Goal: Transaction & Acquisition: Book appointment/travel/reservation

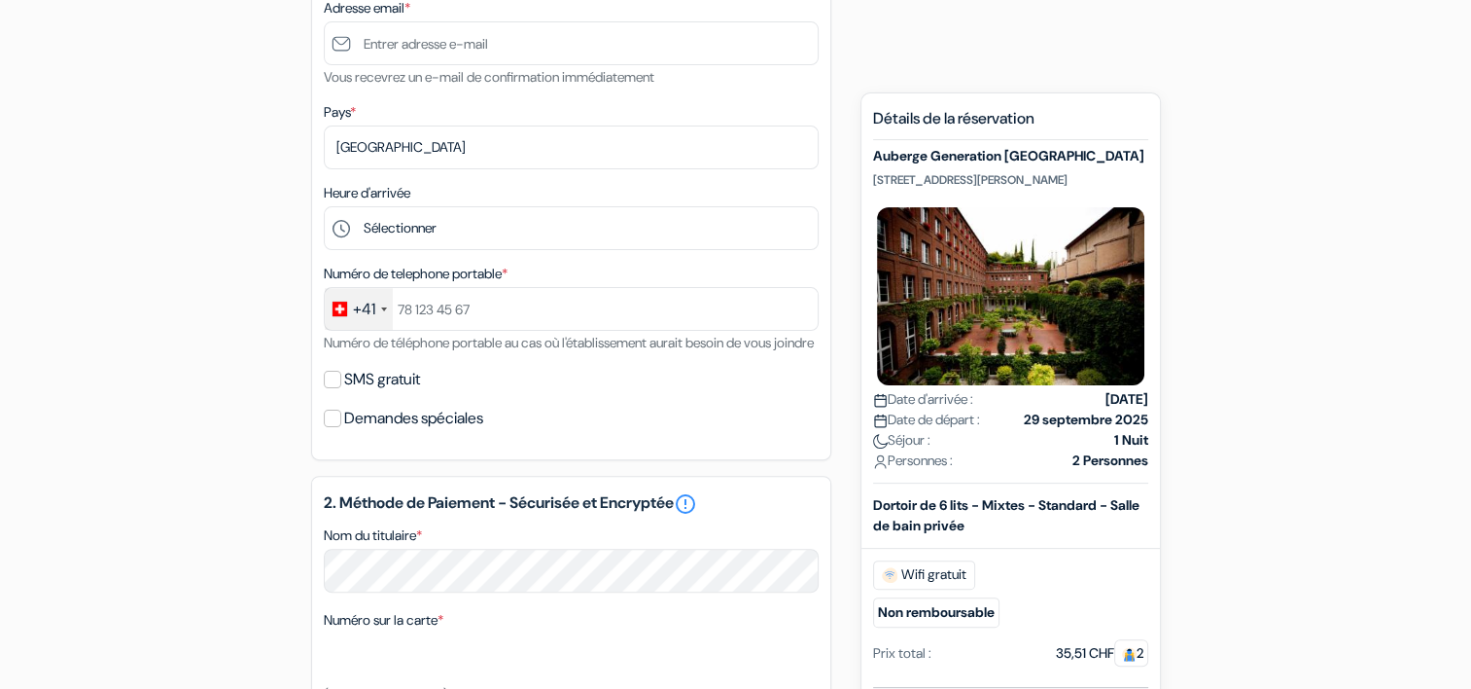
scroll to position [480, 0]
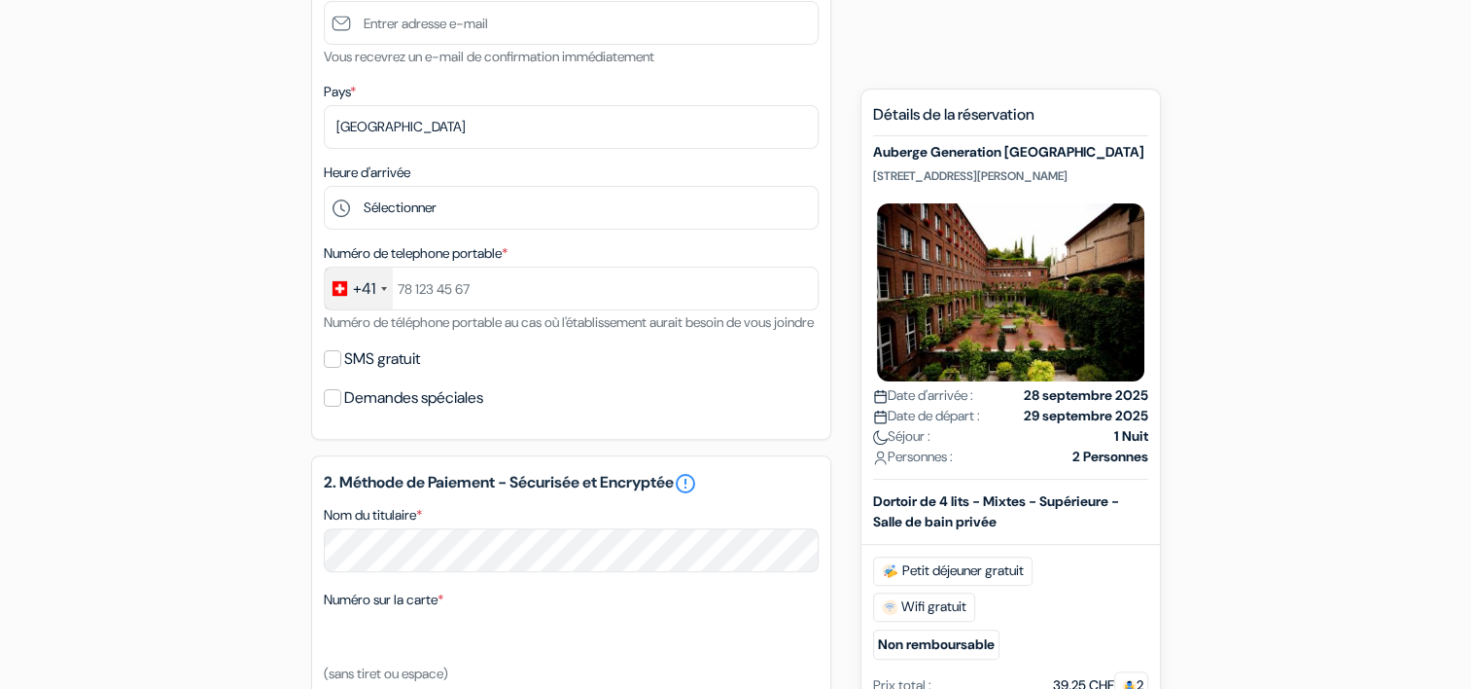
scroll to position [497, 0]
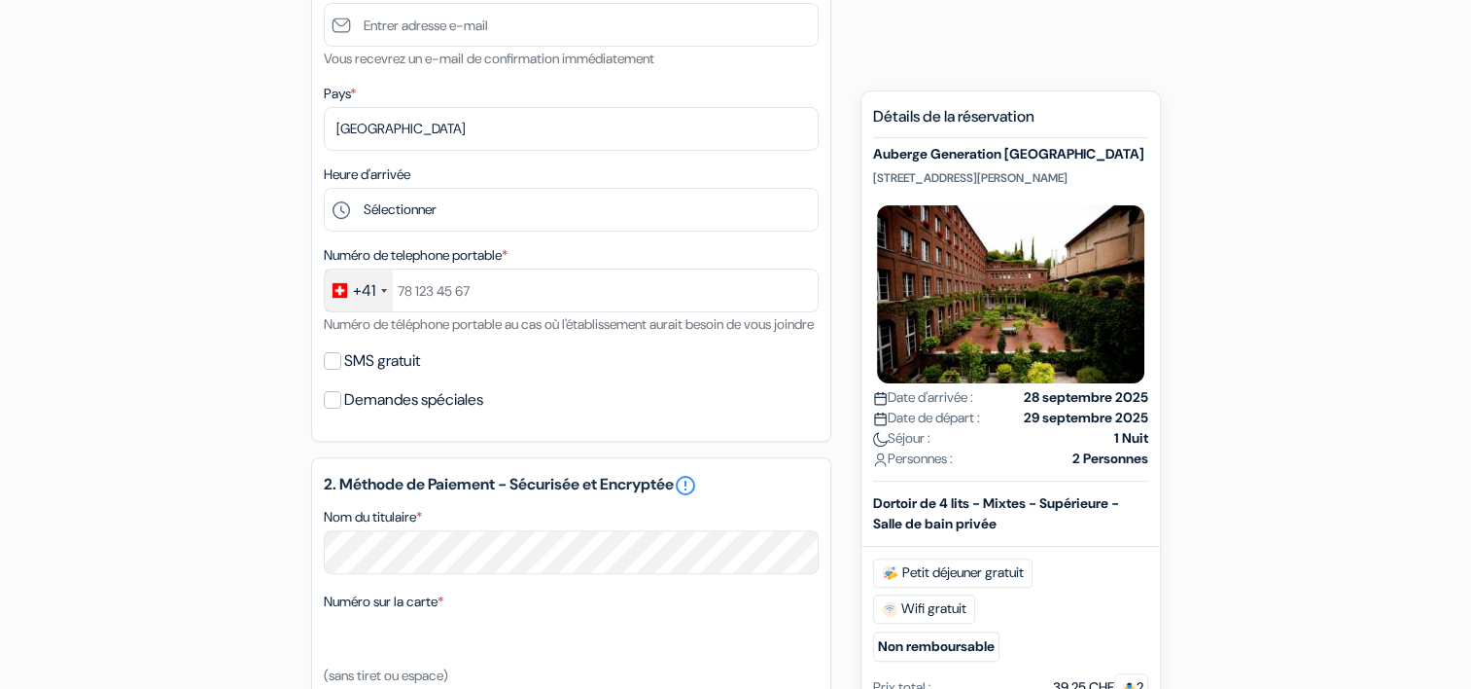
click at [946, 515] on b "Dortoir de 4 lits - Mixtes - Supérieure - Salle de bain privée" at bounding box center [996, 513] width 246 height 38
click at [1133, 513] on div "Dortoir de 4 lits - Mixtes - Supérieure - Salle de bain privée" at bounding box center [1011, 513] width 299 height 41
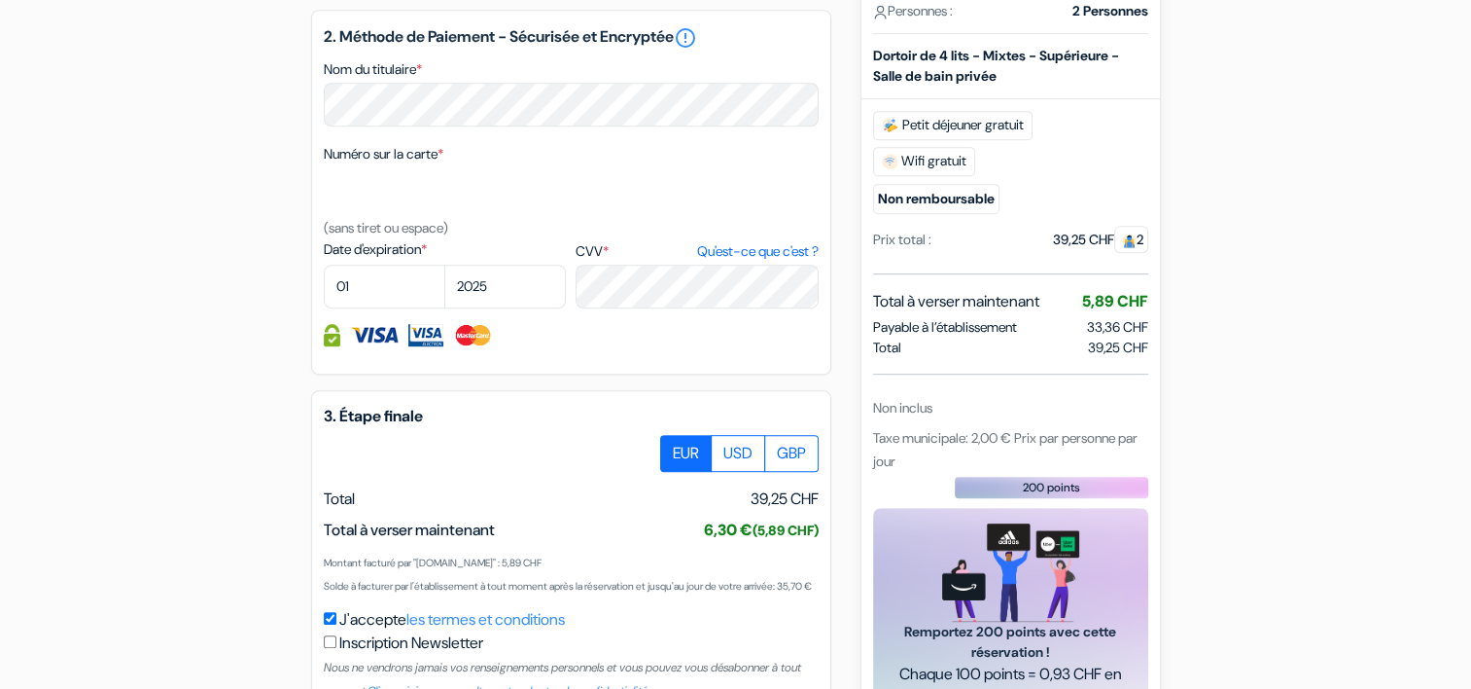
scroll to position [941, 0]
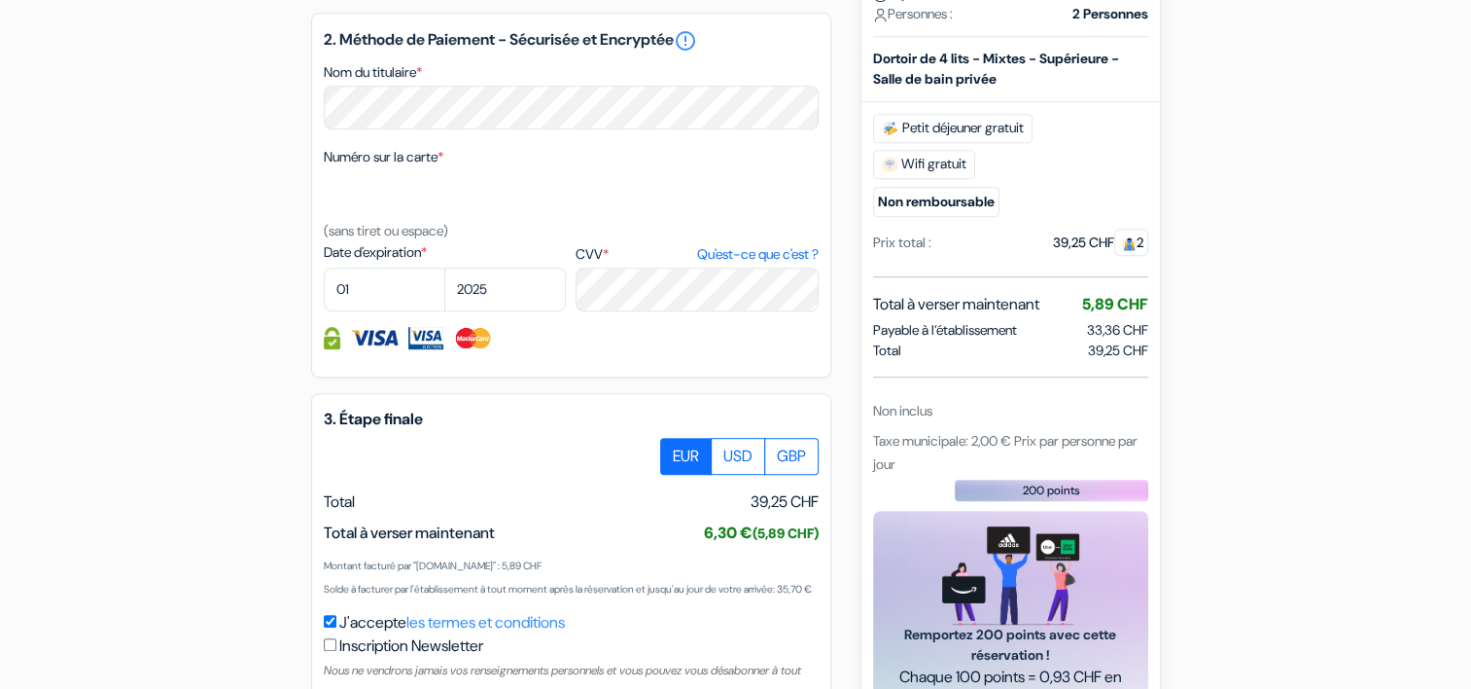
click at [1141, 256] on span "2" at bounding box center [1131, 242] width 34 height 27
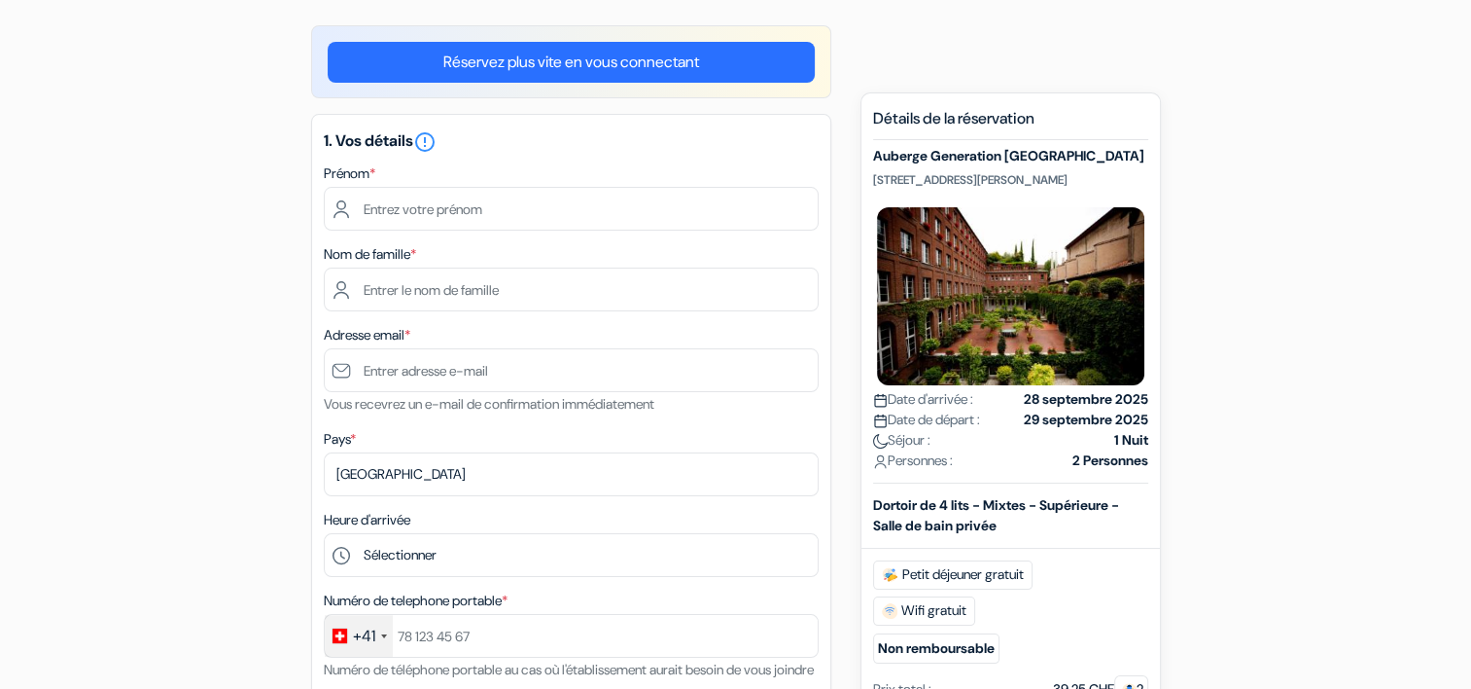
scroll to position [147, 0]
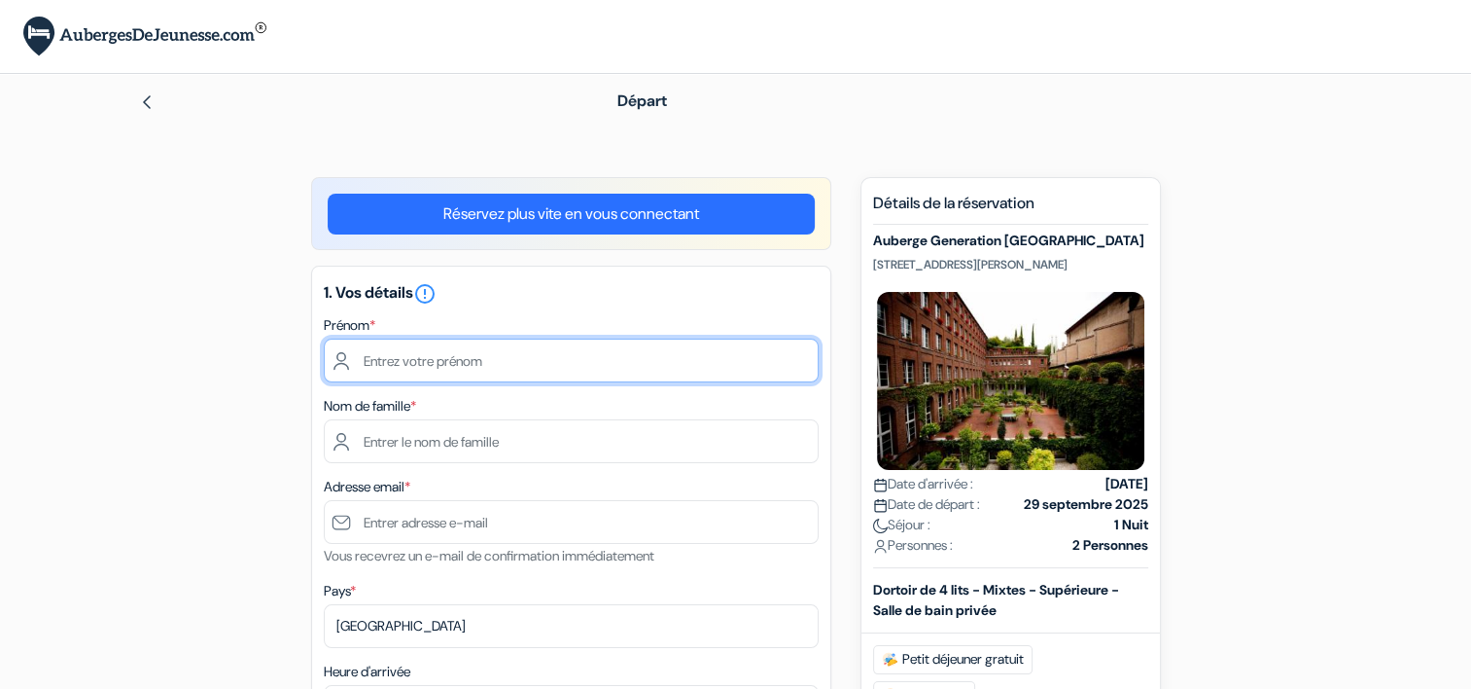
click at [446, 359] on input "text" at bounding box center [571, 360] width 495 height 44
type input "[PERSON_NAME]"
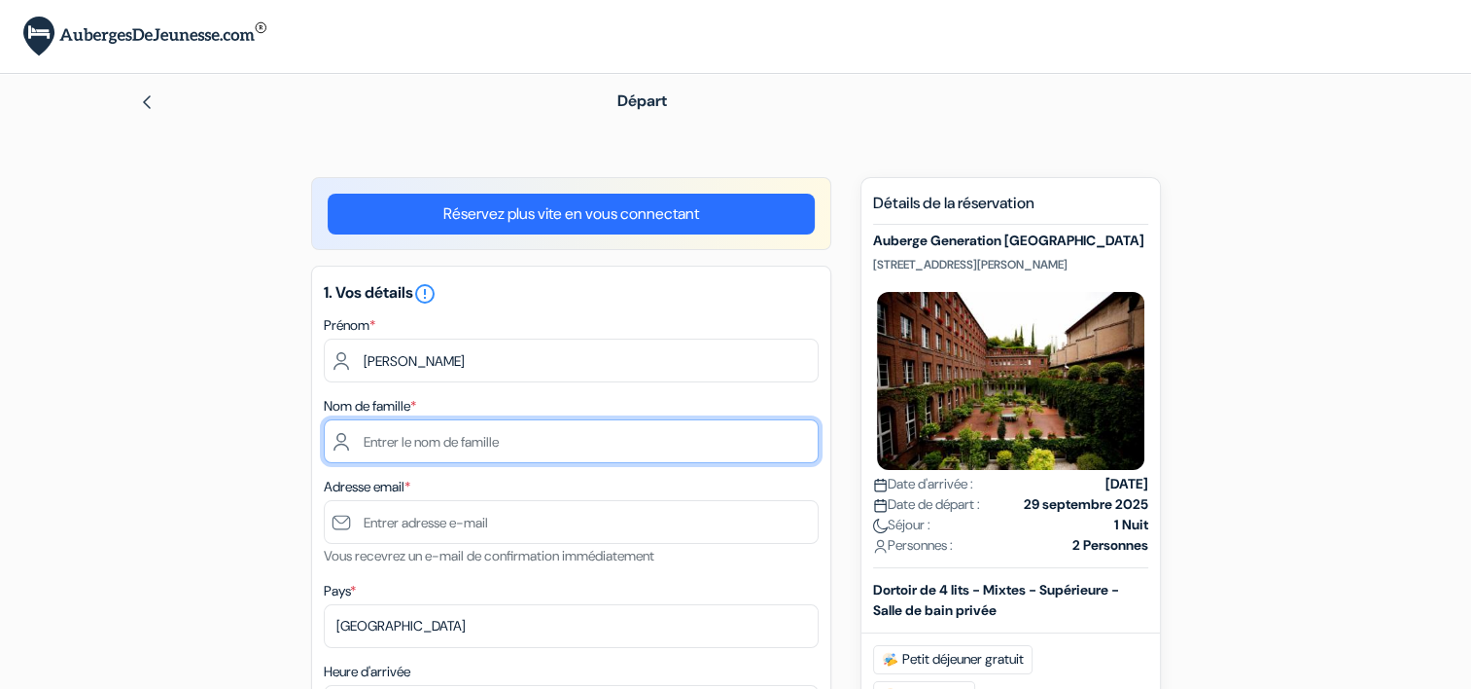
type input "Rérat"
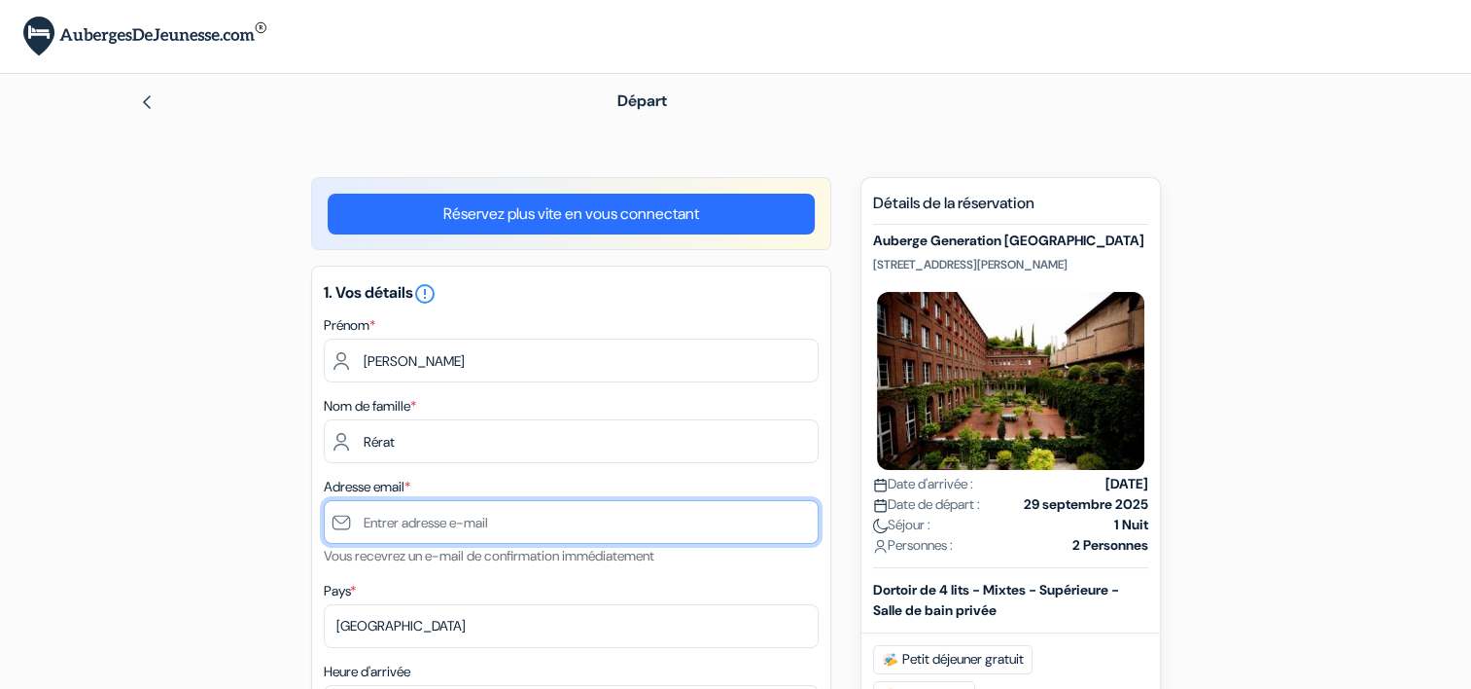
type input "[PERSON_NAME][EMAIL_ADDRESS][DOMAIN_NAME]"
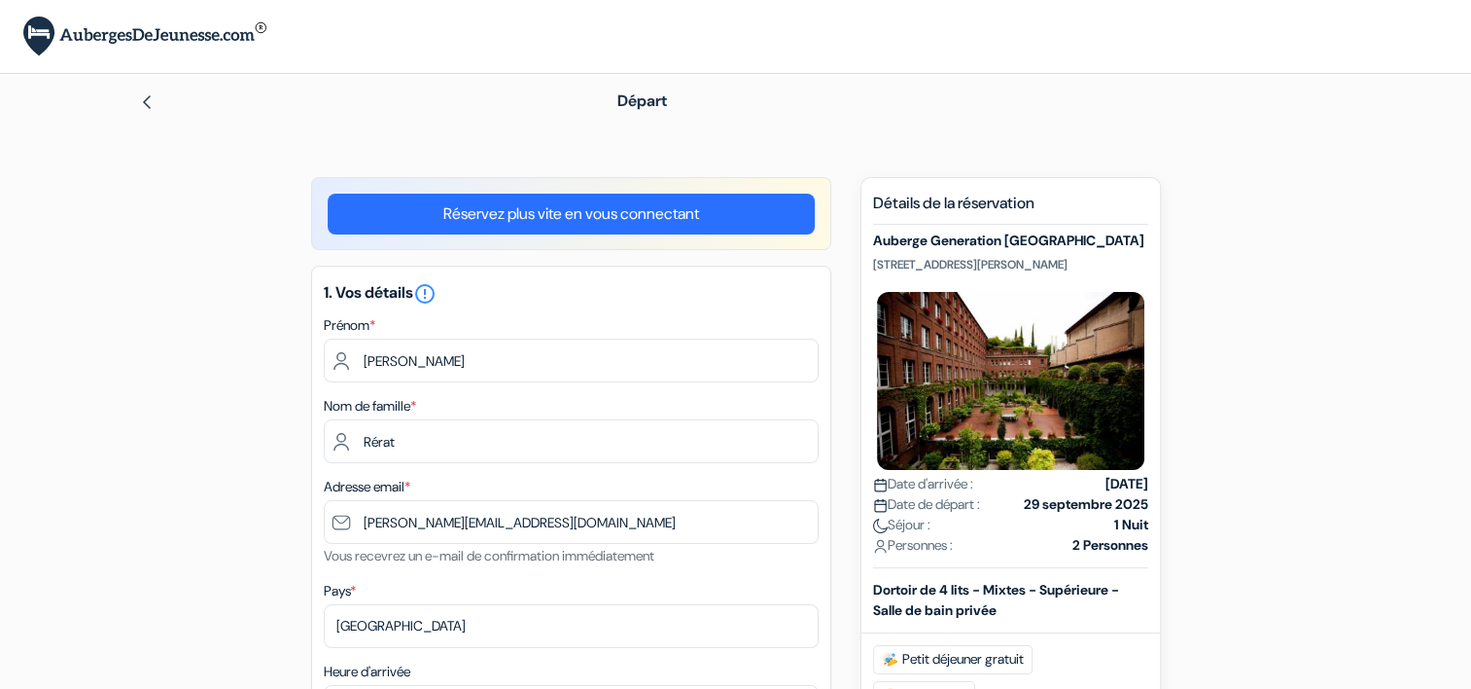
type input "0798610828"
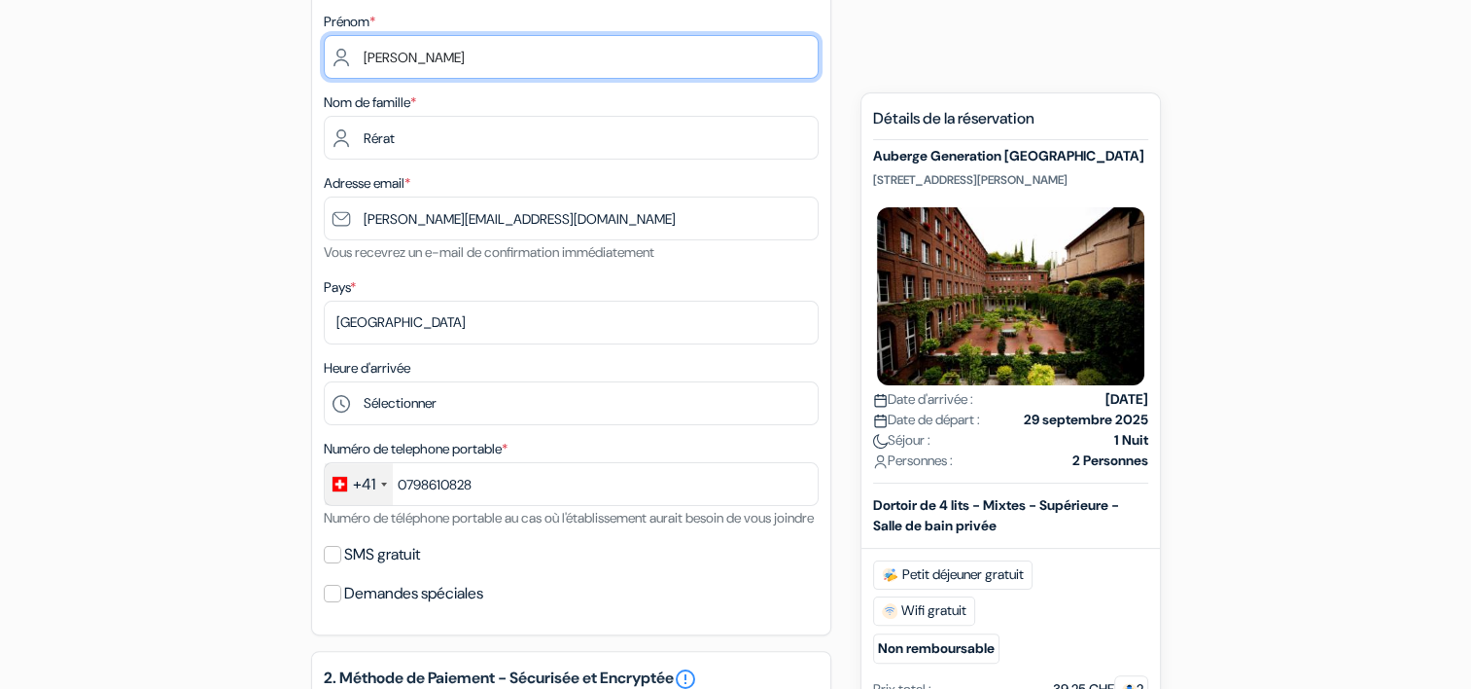
scroll to position [303, 0]
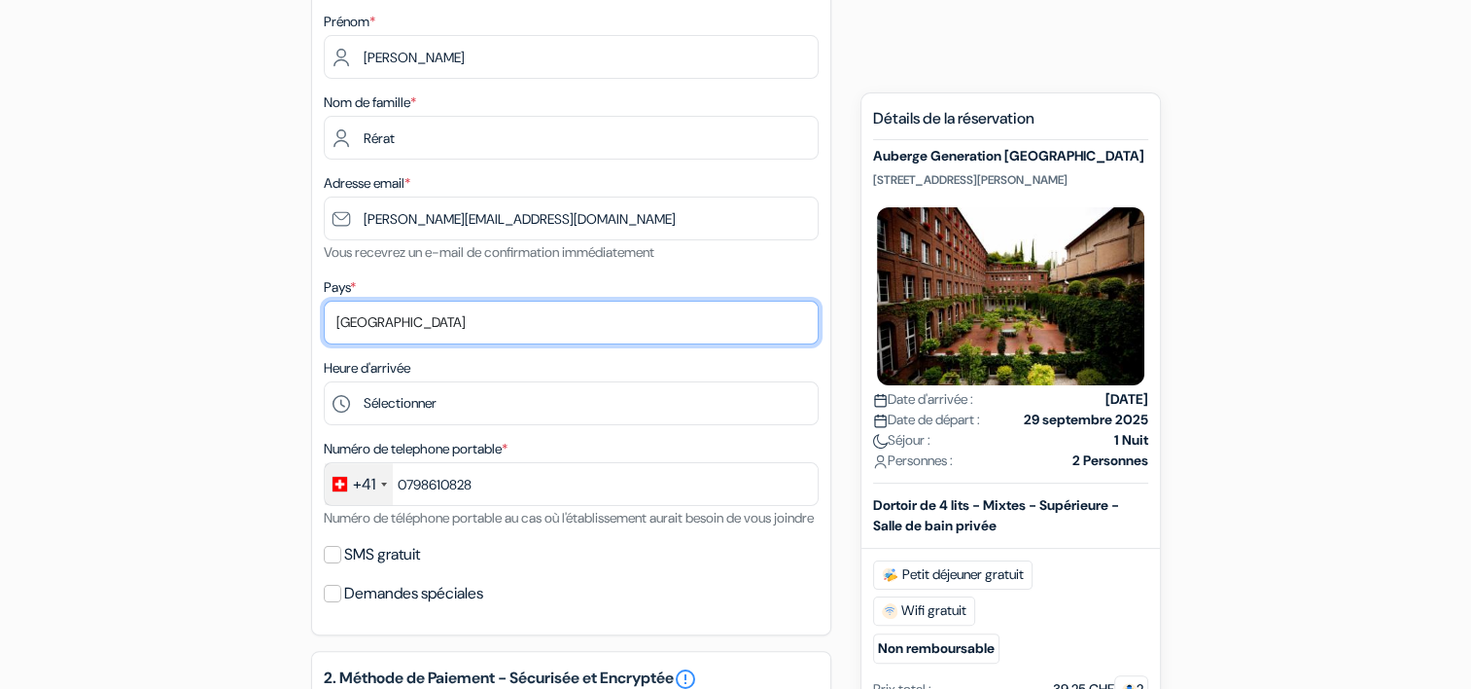
click at [444, 322] on select "Selectionner le pays Abkhazie [GEOGRAPHIC_DATA] [GEOGRAPHIC_DATA] Du [GEOGRAPHI…" at bounding box center [571, 322] width 495 height 44
click at [324, 300] on select "Selectionner le pays Abkhazie [GEOGRAPHIC_DATA] [GEOGRAPHIC_DATA] Du [GEOGRAPHI…" at bounding box center [571, 322] width 495 height 44
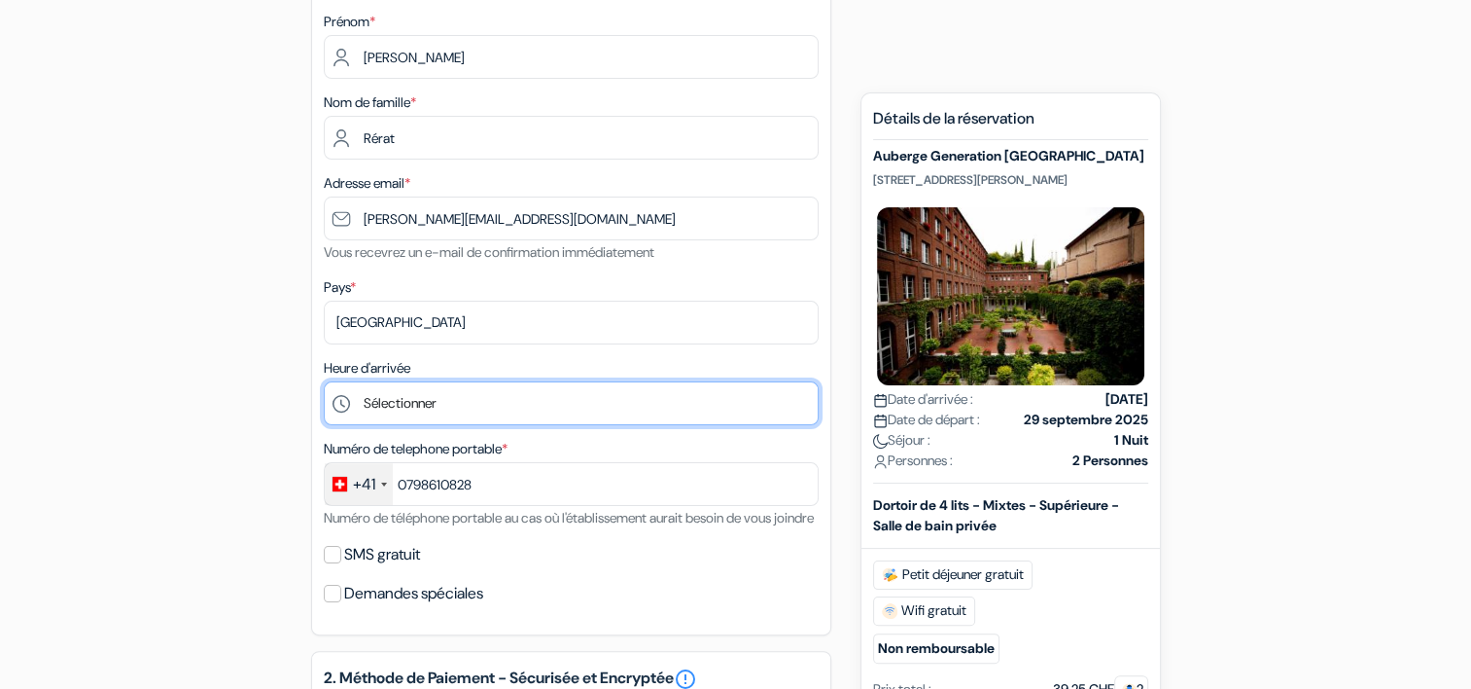
click at [440, 404] on select "Sélectionner 1:00 2:00 3:00 4:00 5:00 6:00 7:00 8:00 9:00 10:00 11:00 12:00 13:…" at bounding box center [571, 403] width 495 height 44
select select "17"
click at [324, 381] on select "Sélectionner 1:00 2:00 3:00 4:00 5:00 6:00 7:00 8:00 9:00 10:00 11:00 12:00 13:…" at bounding box center [571, 403] width 495 height 44
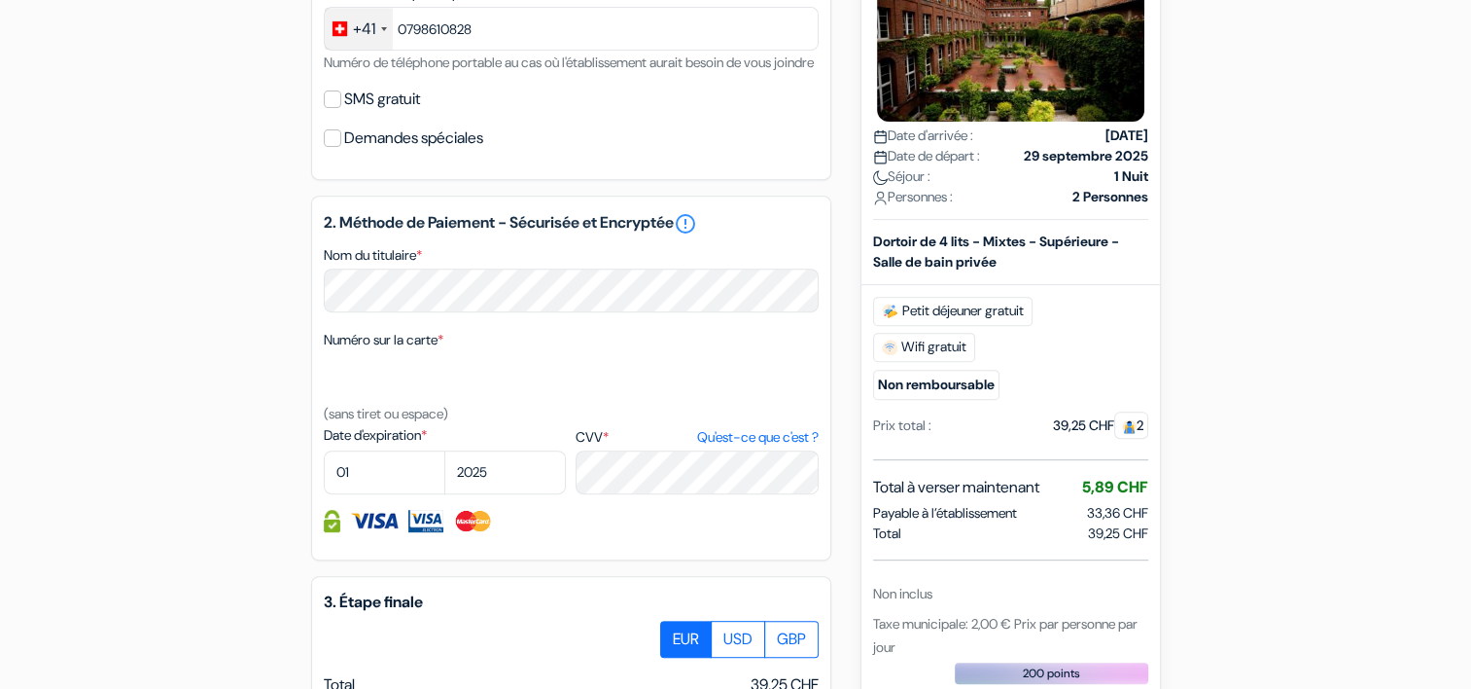
scroll to position [768, 0]
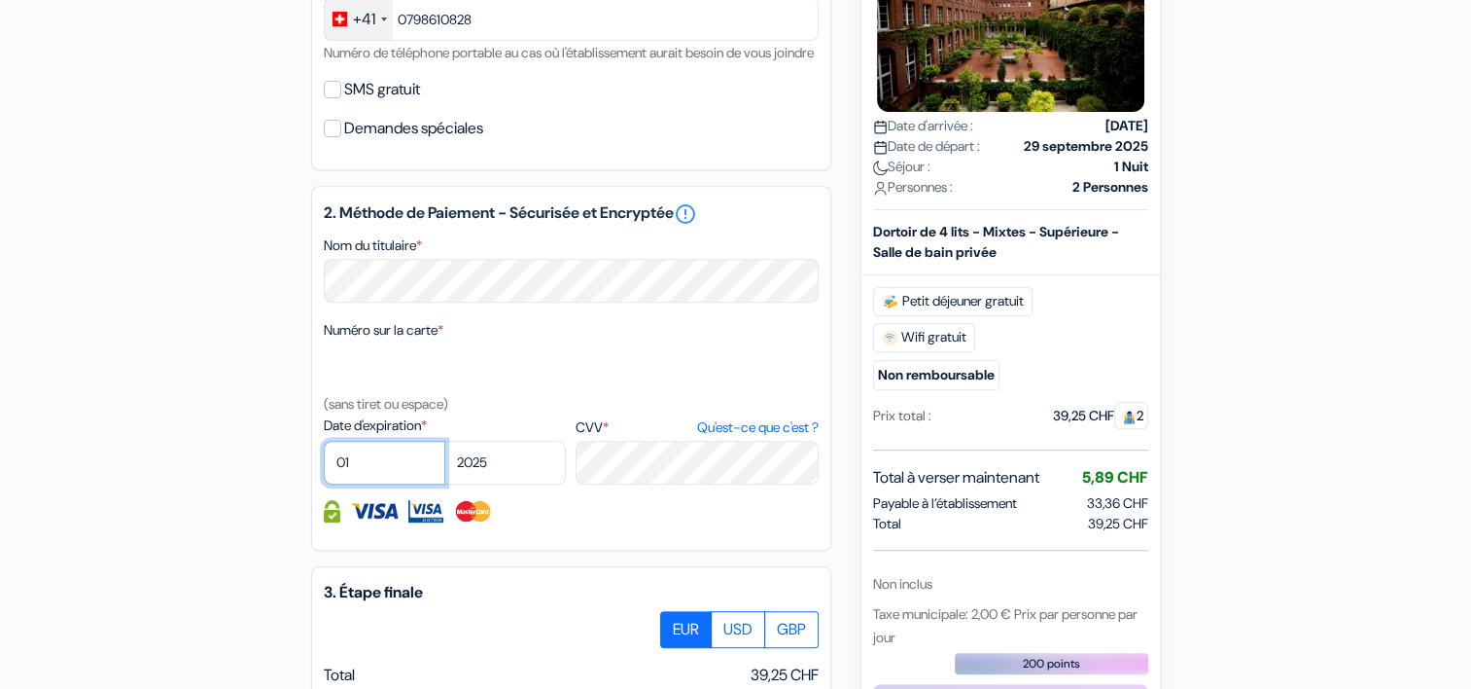
click at [368, 484] on select "01 02 03 04 05 06 07 08 09 10 11 12" at bounding box center [385, 463] width 122 height 44
select select "03"
click at [324, 466] on select "01 02 03 04 05 06 07 08 09 10 11 12" at bounding box center [385, 463] width 122 height 44
click at [489, 484] on select "2025 2026 2027 2028 2029 2030 2031 2032 2033 2034 2035 2036 2037 2038 2039 2040…" at bounding box center [505, 463] width 122 height 44
select select "2026"
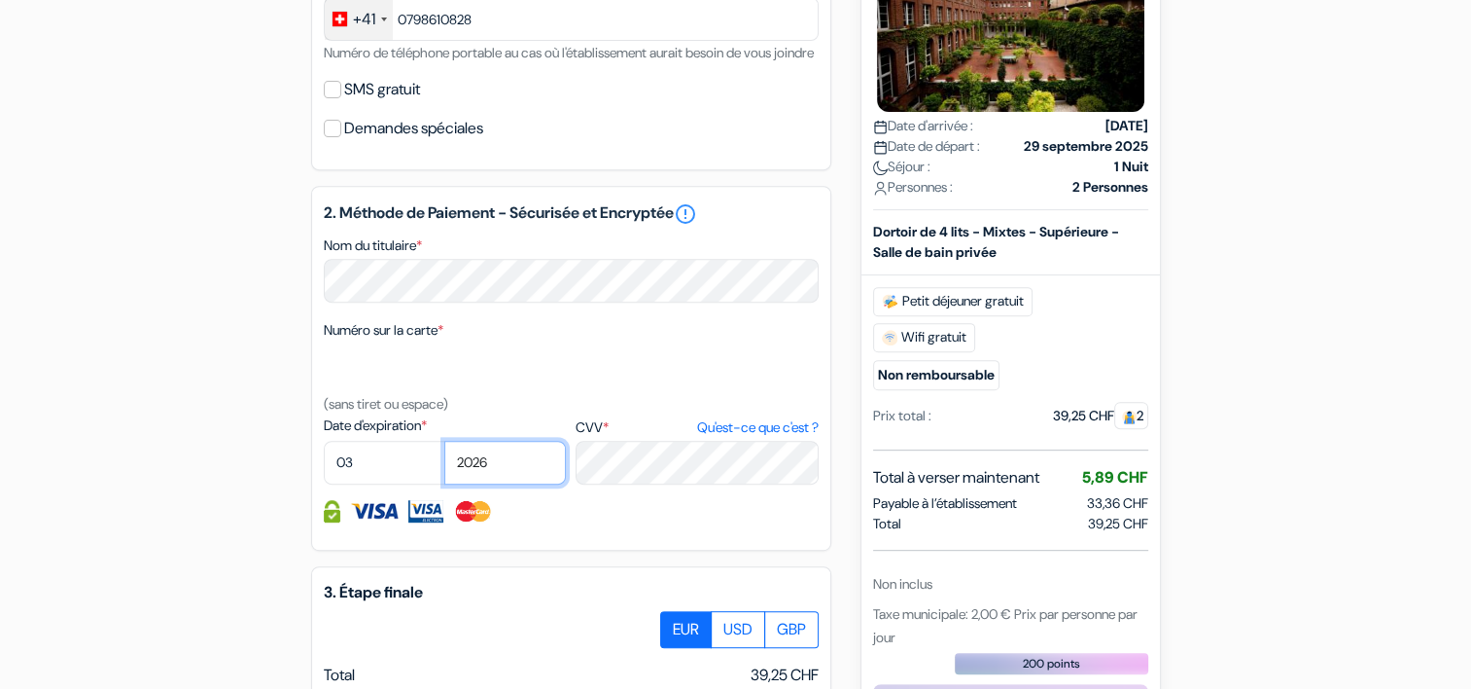
click at [444, 466] on select "2025 2026 2027 2028 2029 2030 2031 2032 2033 2034 2035 2036 2037 2038 2039 2040…" at bounding box center [505, 463] width 122 height 44
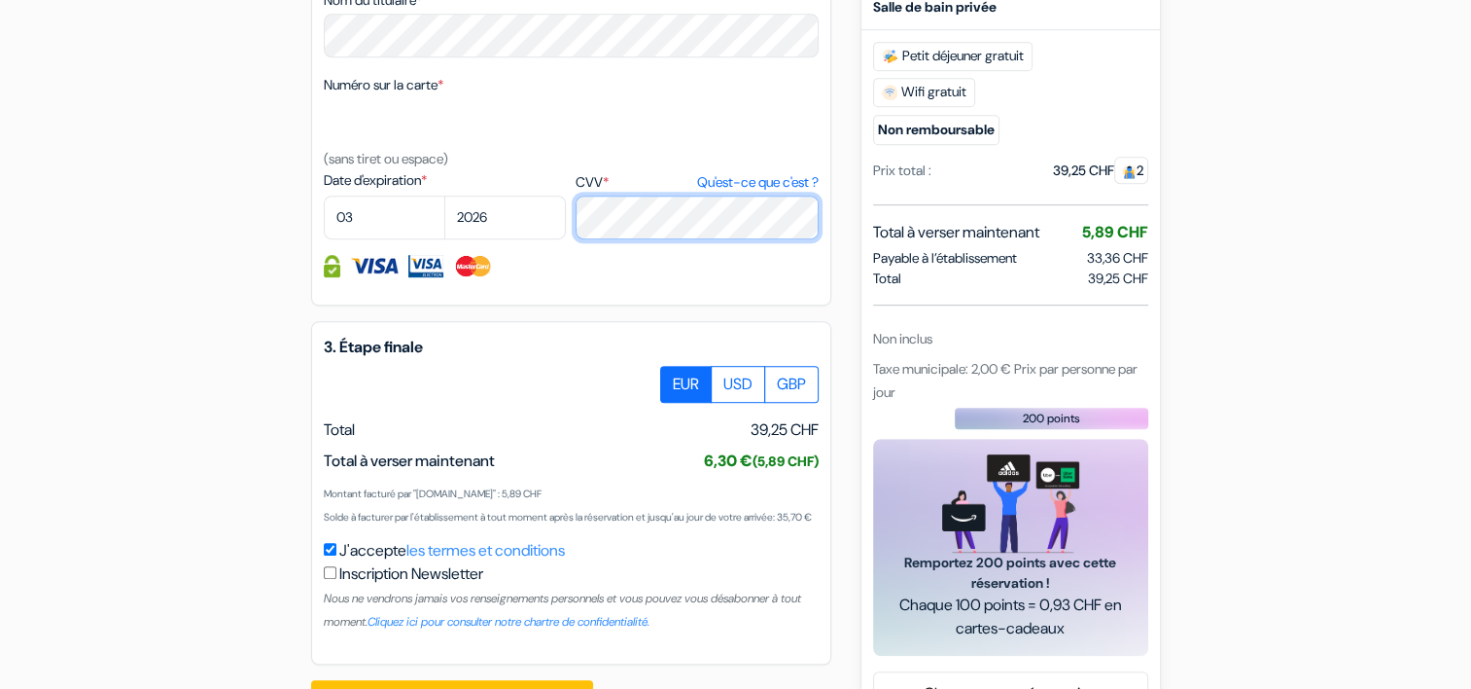
scroll to position [1124, 0]
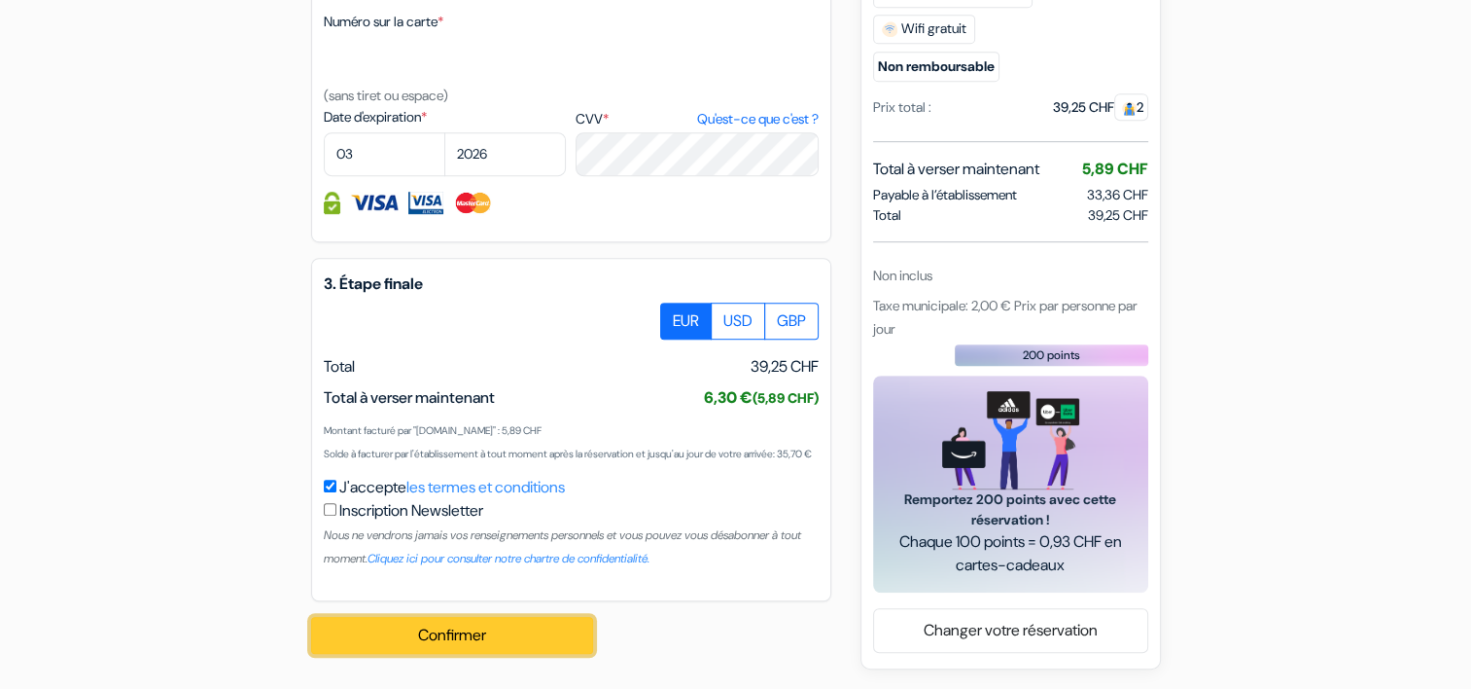
click at [422, 642] on button "Confirmer Loading..." at bounding box center [452, 635] width 282 height 37
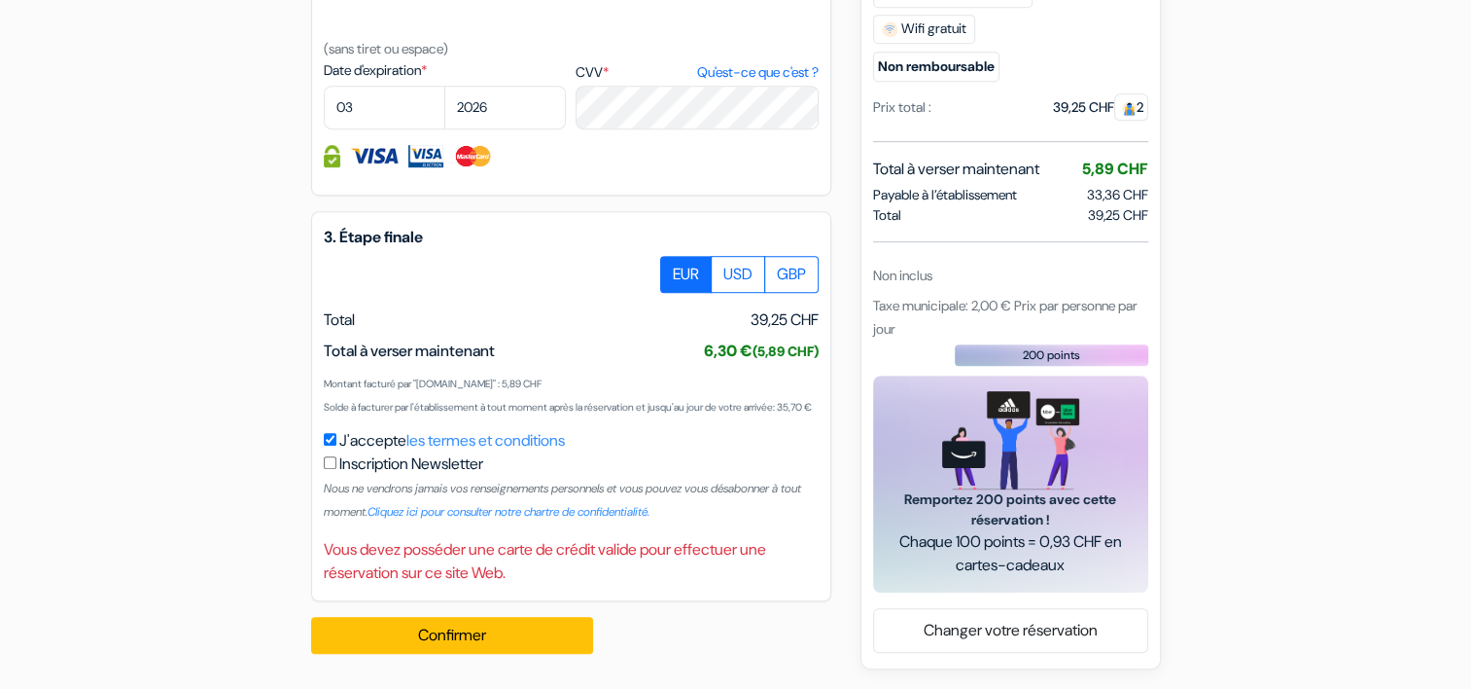
scroll to position [1171, 0]
click at [466, 637] on button "Confirmer Loading..." at bounding box center [452, 635] width 282 height 37
click at [528, 653] on button "Confirmer Loading..." at bounding box center [452, 635] width 282 height 37
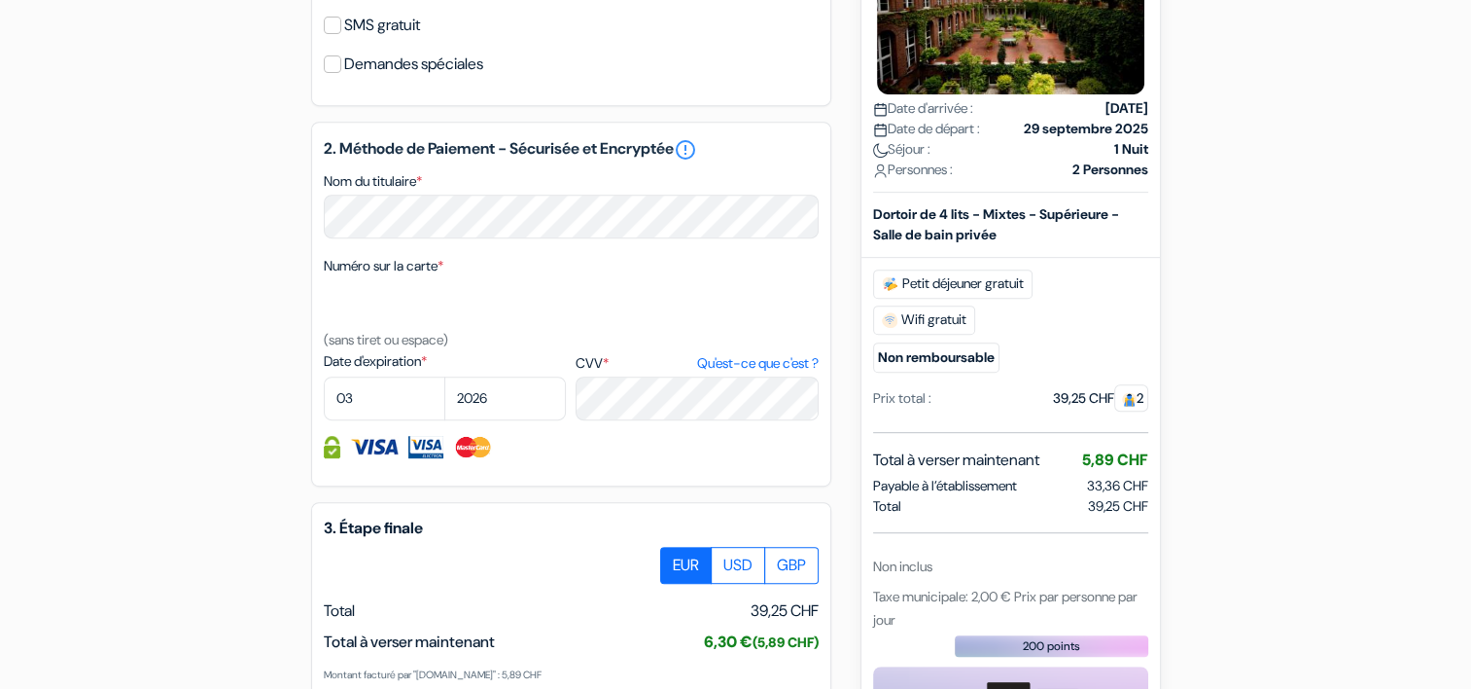
scroll to position [830, 0]
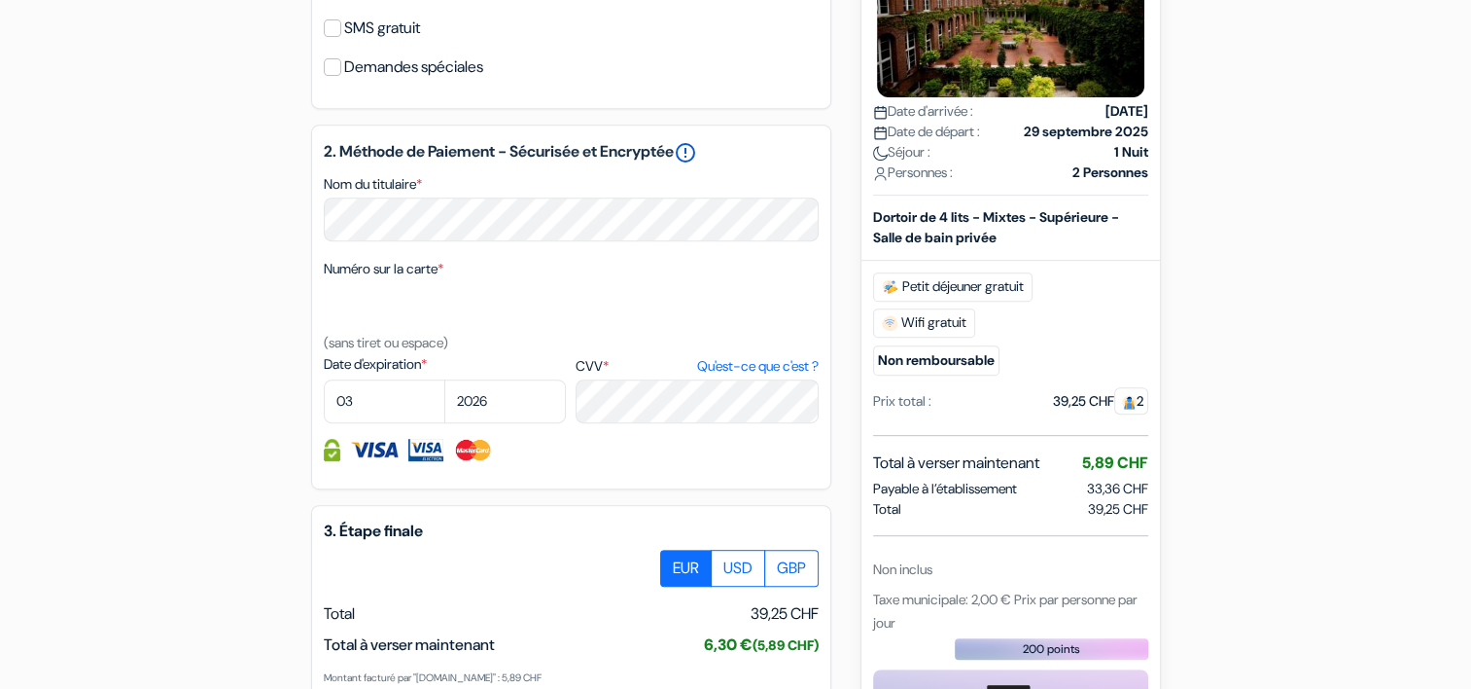
click at [697, 164] on link "error_outline" at bounding box center [685, 152] width 23 height 23
click at [268, 310] on div "add_box Auberge Generation [GEOGRAPHIC_DATA] [STREET_ADDRESS][PERSON_NAME] Déta…" at bounding box center [736, 154] width 1284 height 1615
click at [365, 461] on img at bounding box center [374, 450] width 49 height 22
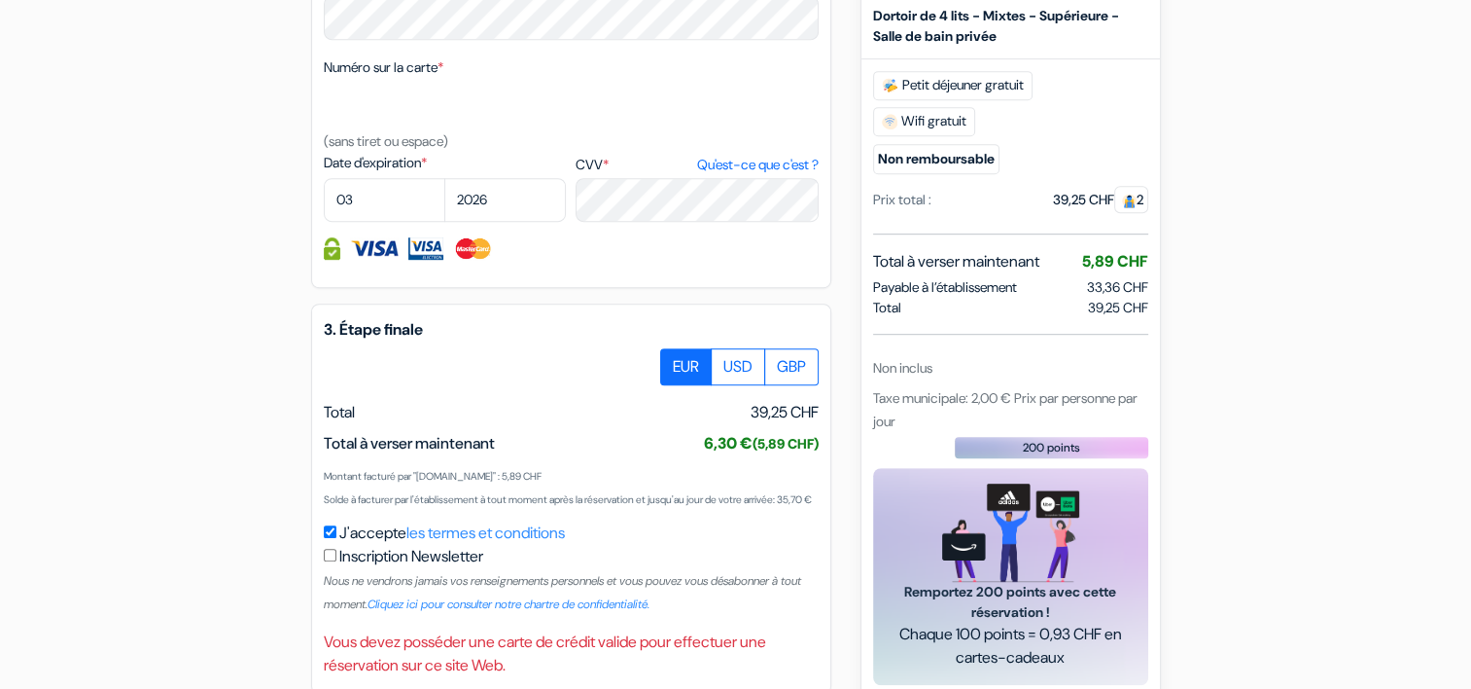
scroll to position [1171, 0]
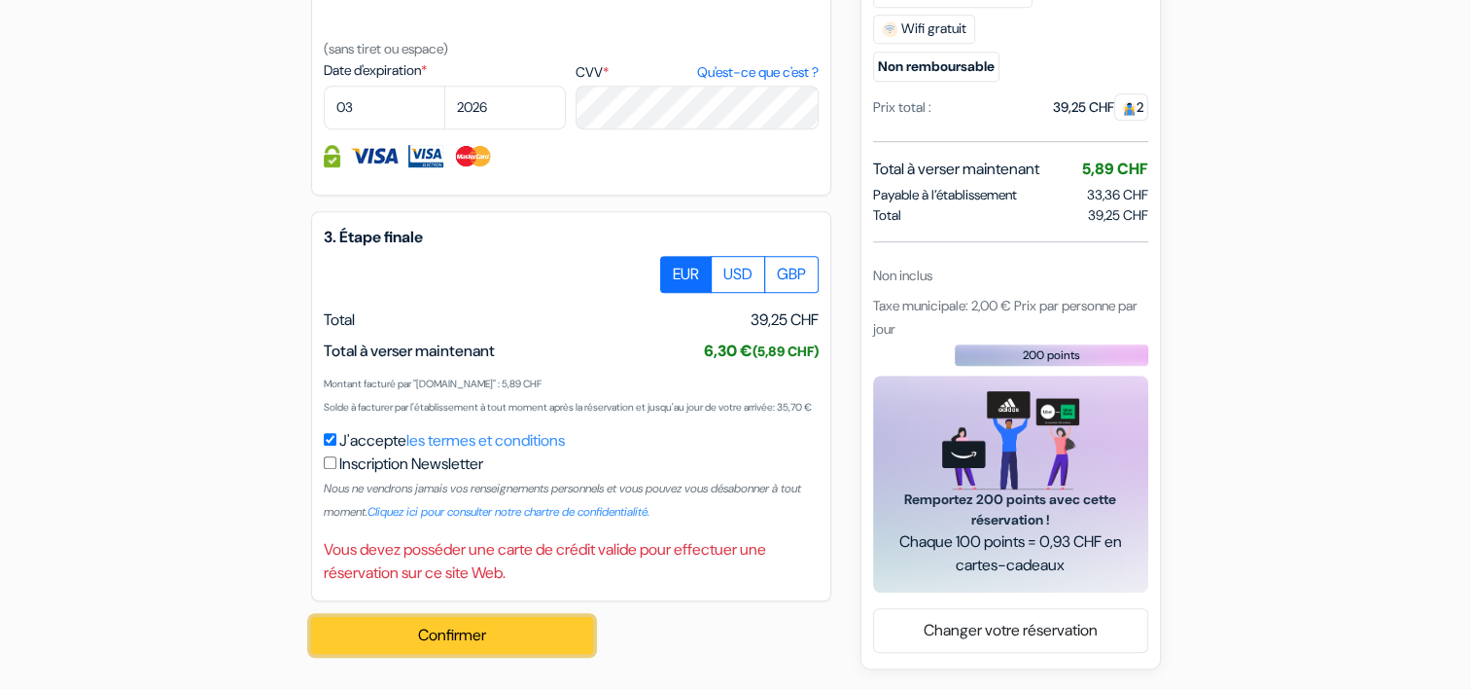
click at [475, 646] on button "Confirmer Loading..." at bounding box center [452, 635] width 282 height 37
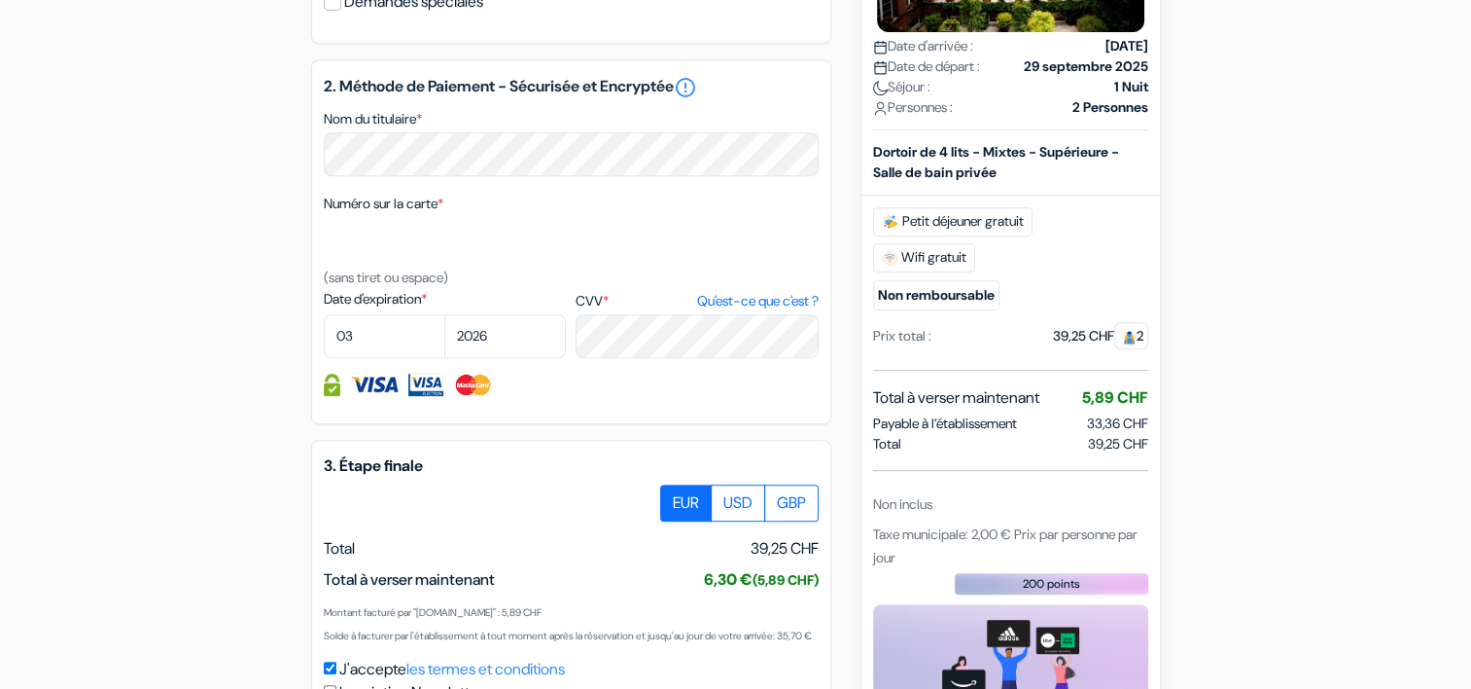
scroll to position [883, 0]
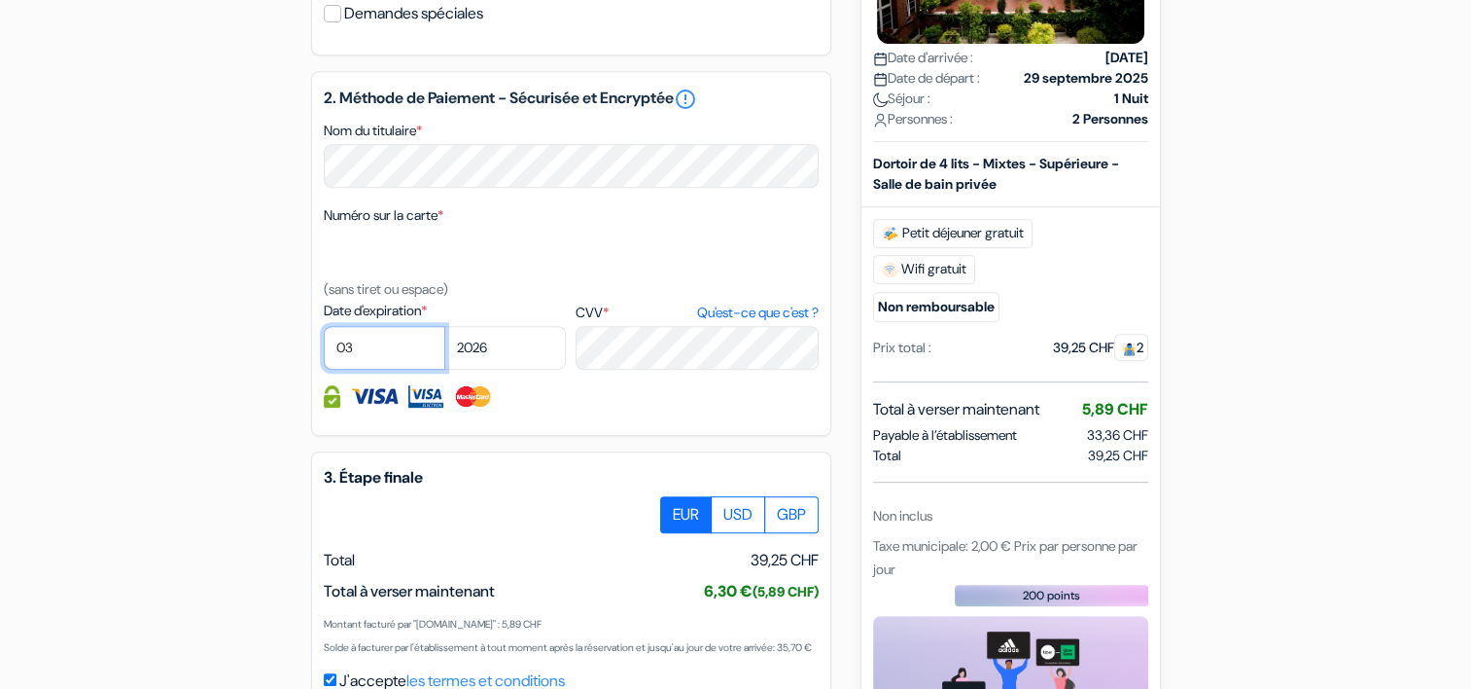
click at [360, 363] on select "01 02 03 04 05 06 07 08 09 10 11 12" at bounding box center [385, 348] width 122 height 44
select select "12"
click at [324, 351] on select "01 02 03 04 05 06 07 08 09 10 11 12" at bounding box center [385, 348] width 122 height 44
click at [506, 370] on select "2025 2026 2027 2028 2029 2030 2031 2032 2033 2034 2035 2036 2037 2038 2039 2040…" at bounding box center [505, 348] width 122 height 44
select select "2027"
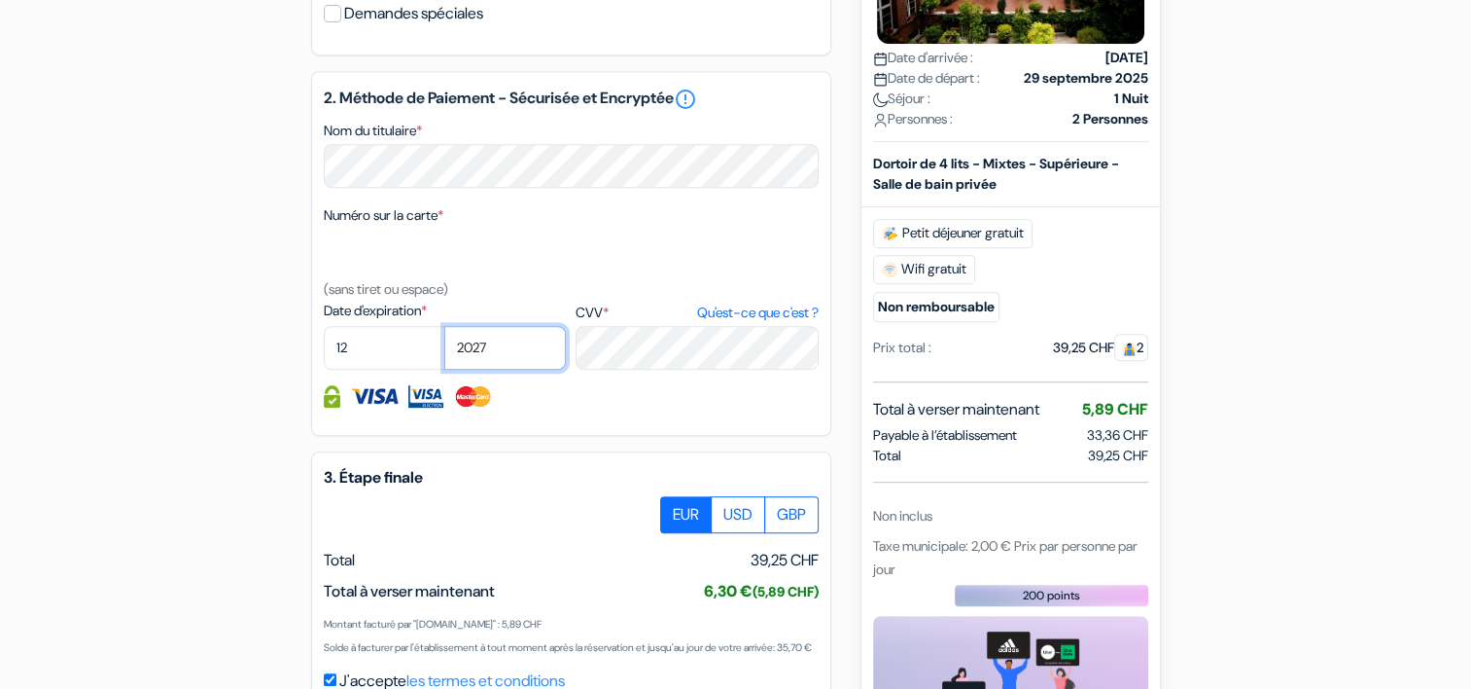
click at [444, 351] on select "2025 2026 2027 2028 2029 2030 2031 2032 2033 2034 2035 2036 2037 2038 2039 2040…" at bounding box center [505, 348] width 122 height 44
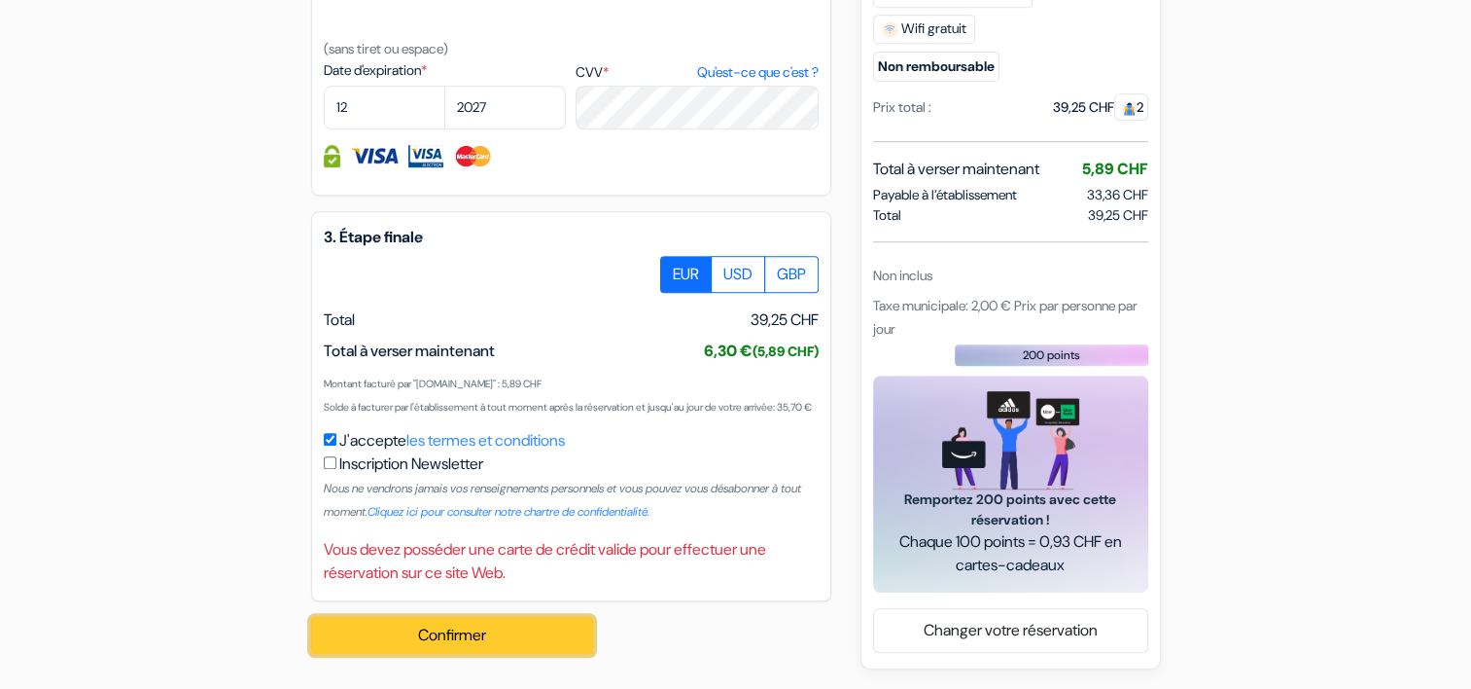
click at [491, 631] on button "Confirmer Loading..." at bounding box center [452, 635] width 282 height 37
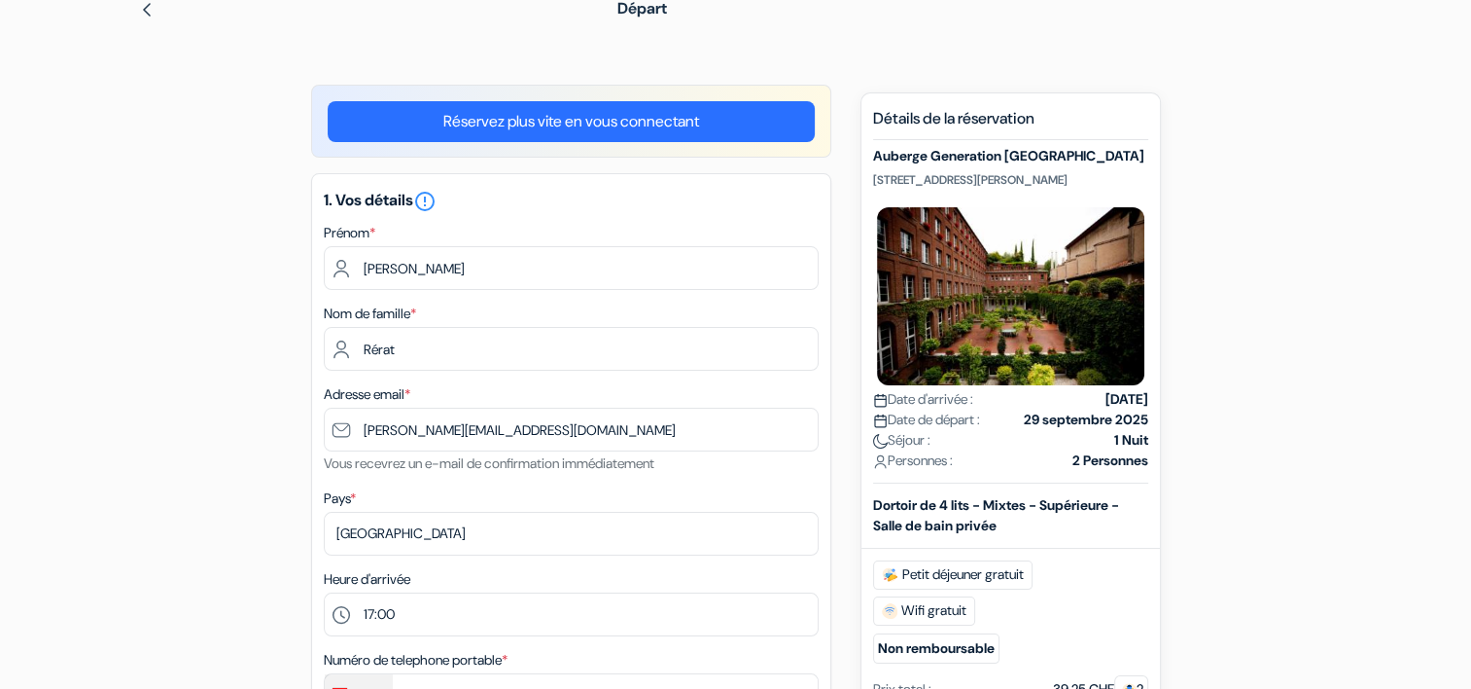
scroll to position [127, 0]
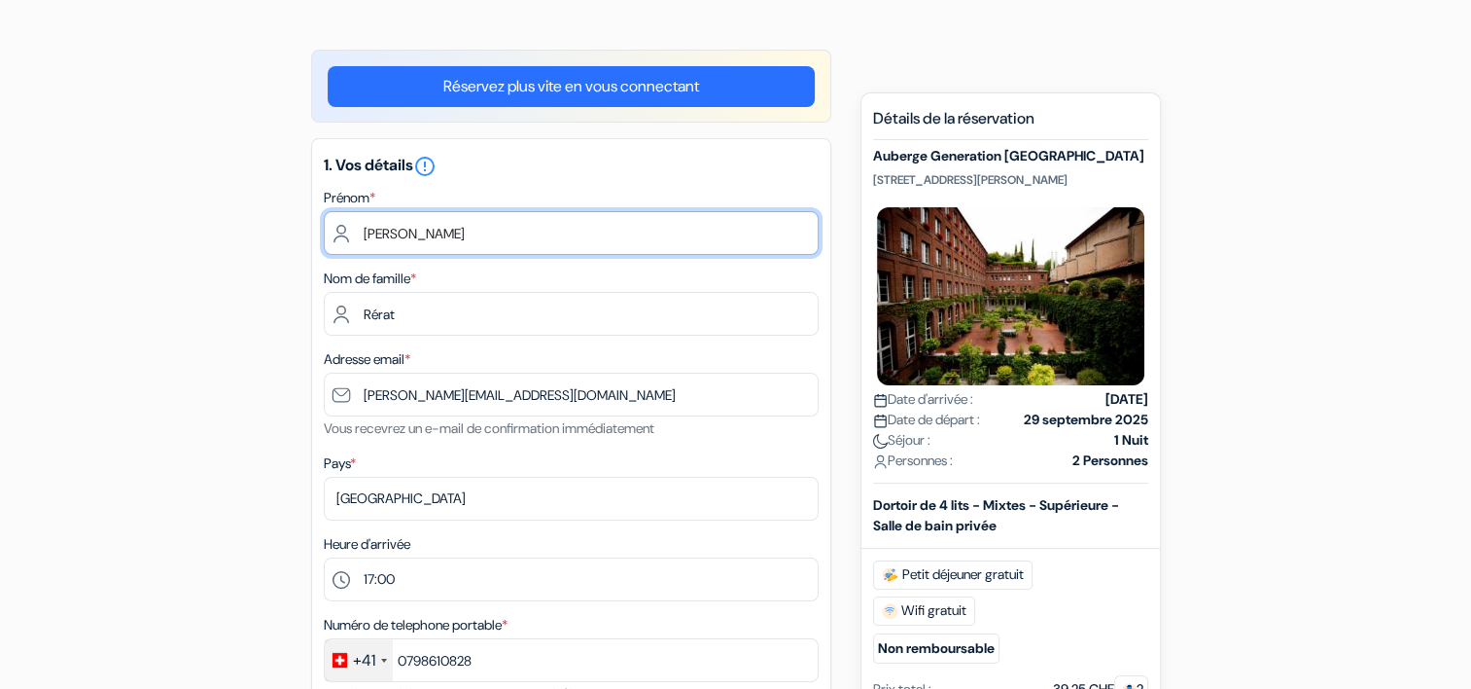
click at [495, 226] on input "[PERSON_NAME]" at bounding box center [571, 233] width 495 height 44
type input "[PERSON_NAME]"
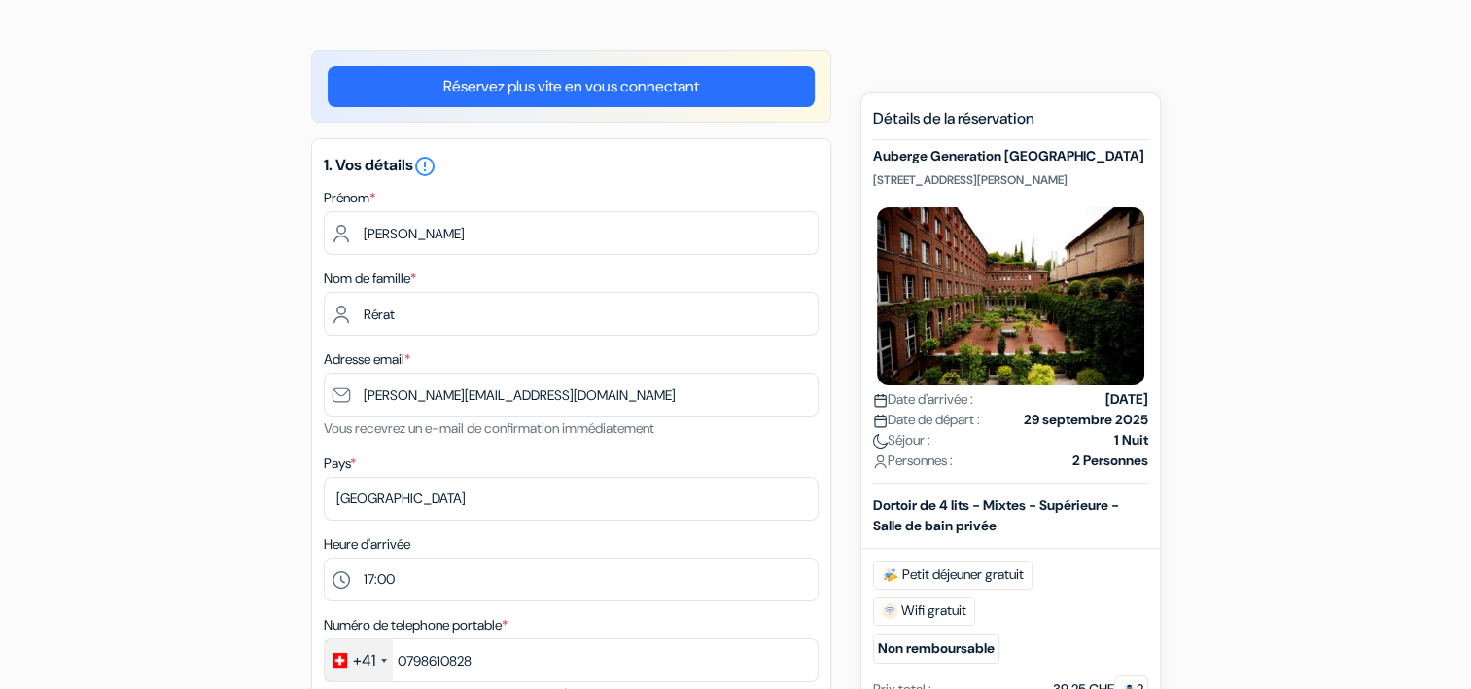
click at [817, 338] on div "1. Vos détails error_outline Prénom * [PERSON_NAME] Nom de famille * [PERSON_NA…" at bounding box center [571, 474] width 520 height 673
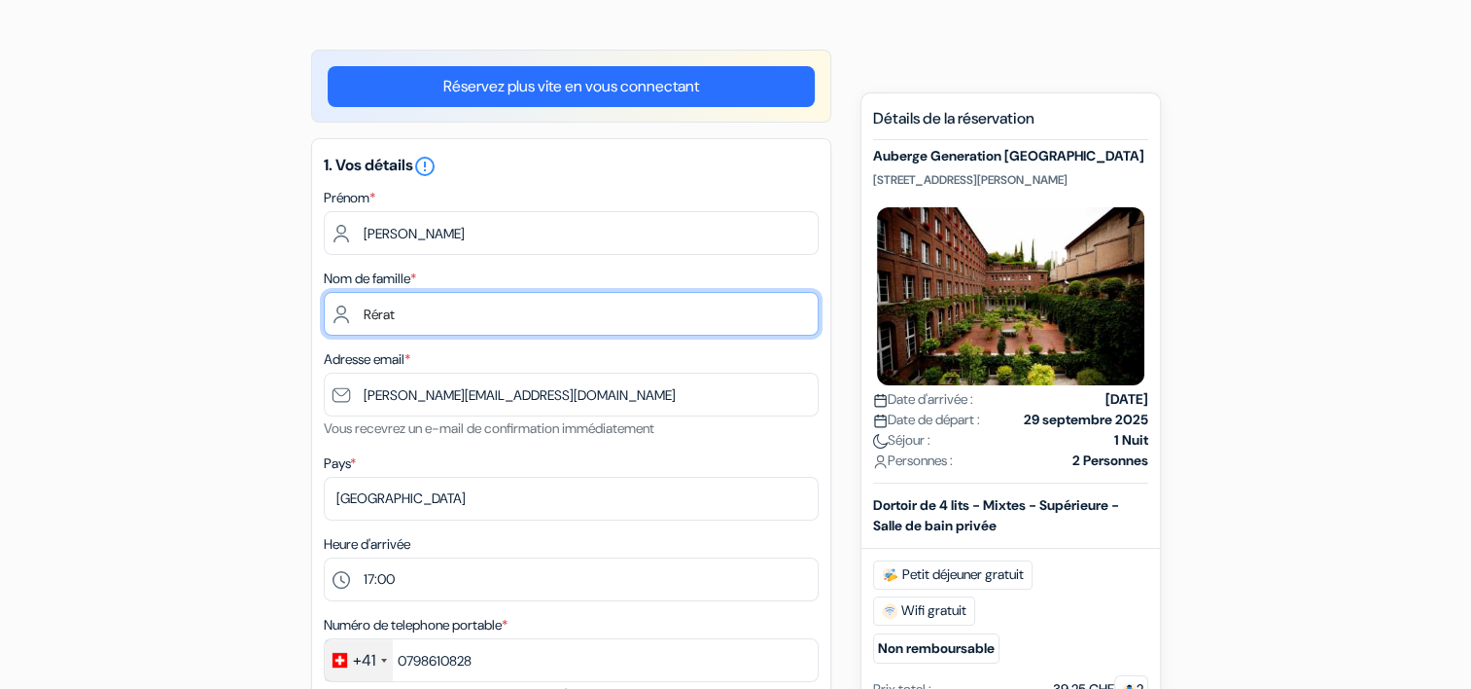
click at [631, 310] on input "Rérat" at bounding box center [571, 314] width 495 height 44
type input "Rérat"
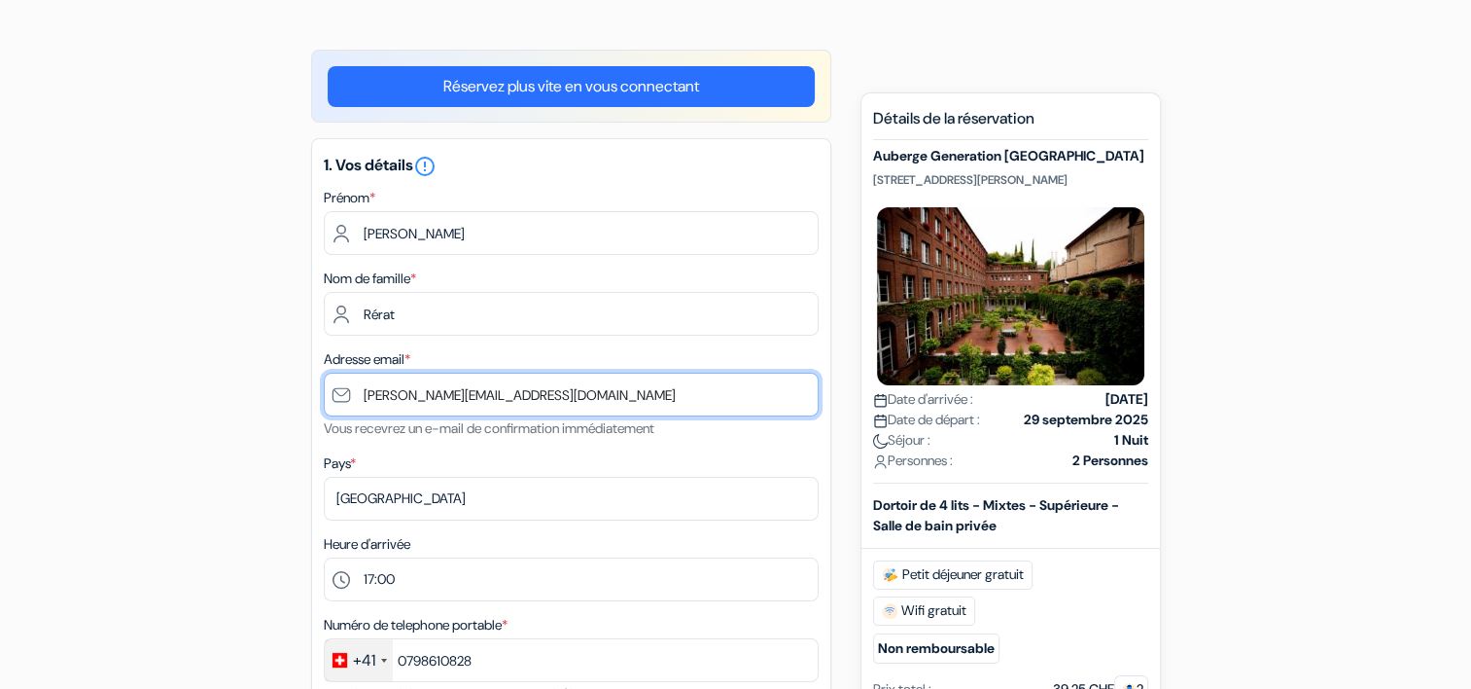
click at [760, 398] on input "[PERSON_NAME][EMAIL_ADDRESS][DOMAIN_NAME]" at bounding box center [571, 394] width 495 height 44
type input "[PERSON_NAME][EMAIL_ADDRESS][DOMAIN_NAME]"
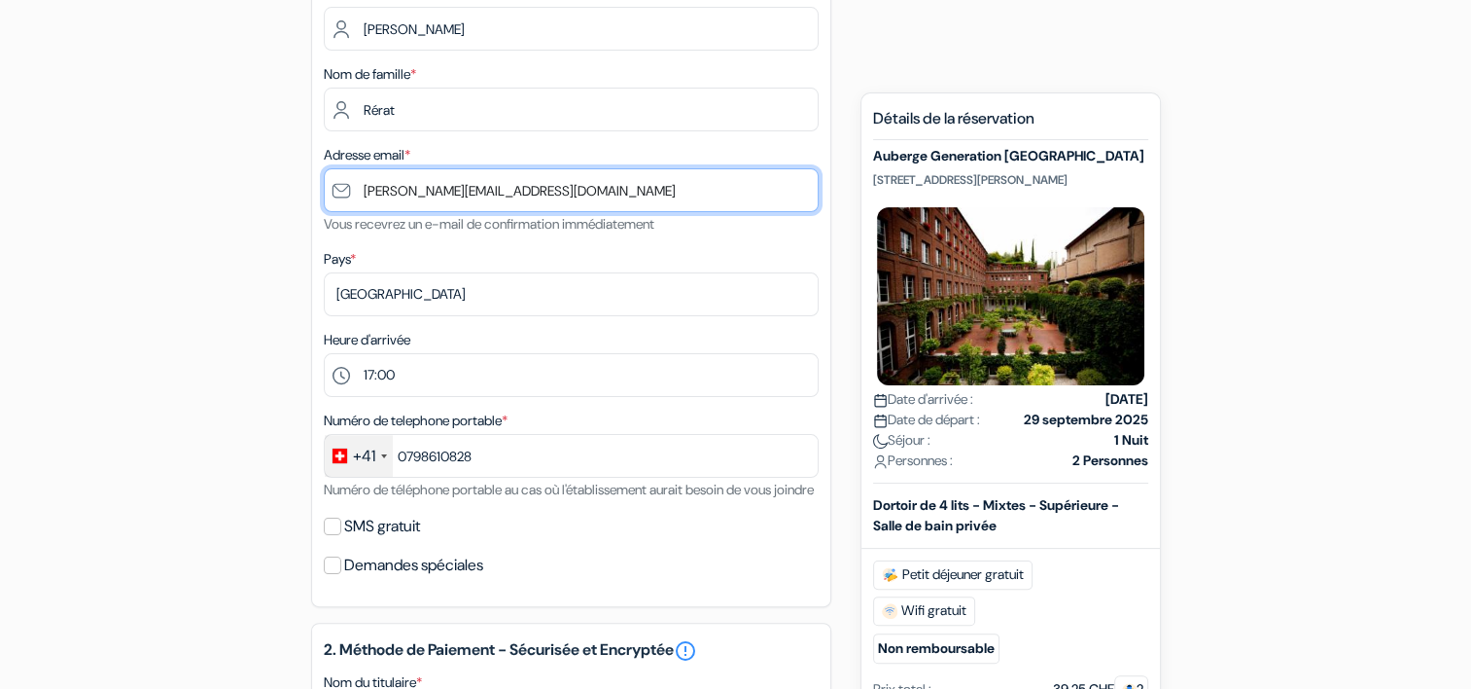
scroll to position [334, 0]
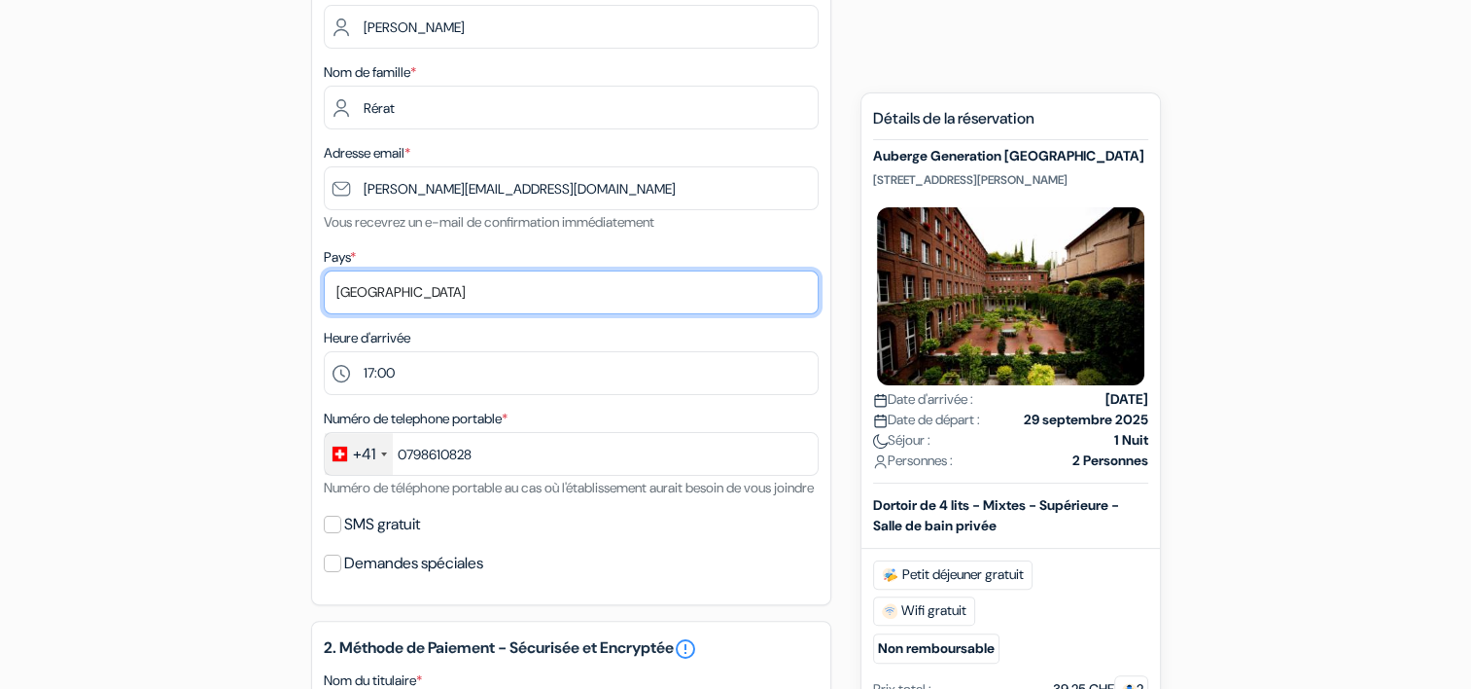
click at [720, 297] on select "Selectionner le pays Abkhazie [GEOGRAPHIC_DATA] [GEOGRAPHIC_DATA] Du [GEOGRAPHI…" at bounding box center [571, 292] width 495 height 44
click at [532, 272] on select "Selectionner le pays Abkhazie [GEOGRAPHIC_DATA] [GEOGRAPHIC_DATA] Du [GEOGRAPHI…" at bounding box center [571, 292] width 495 height 44
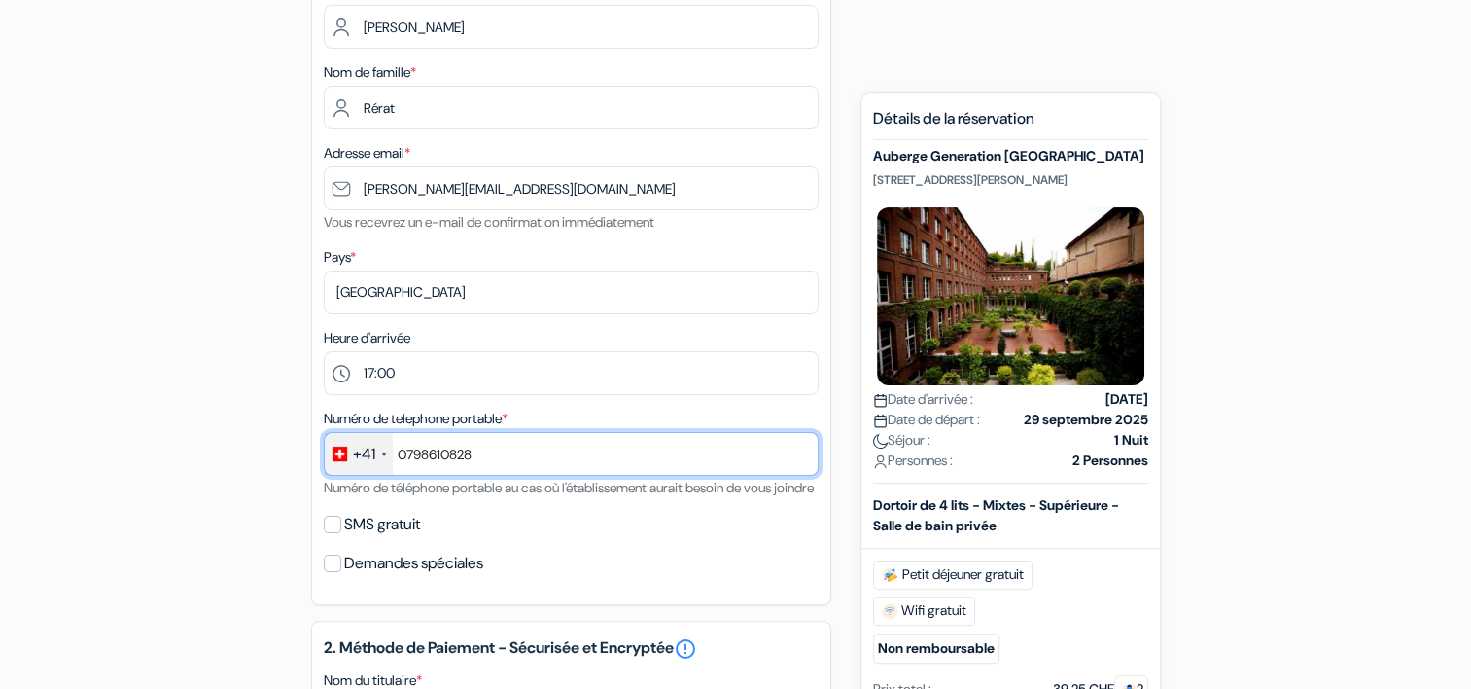
click at [622, 467] on input "0798610828" at bounding box center [571, 454] width 495 height 44
type input "0798610828"
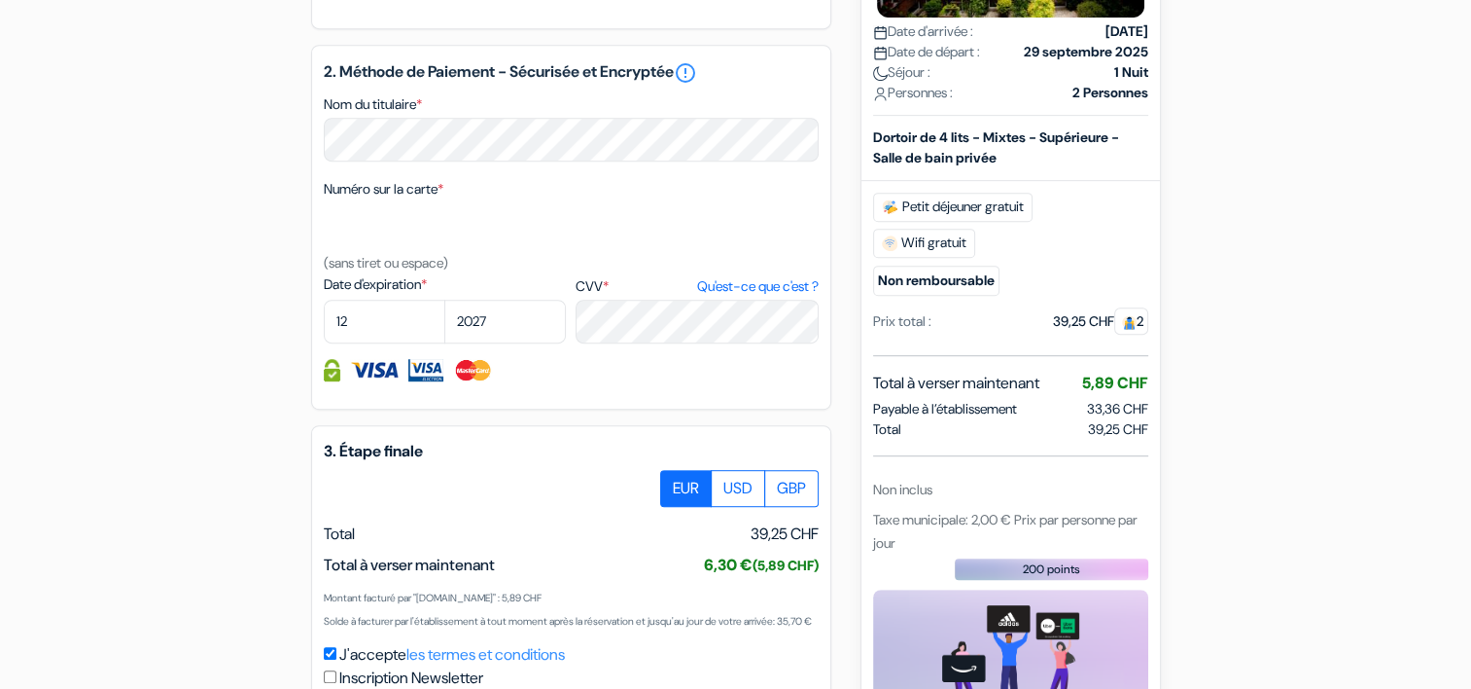
scroll to position [1171, 0]
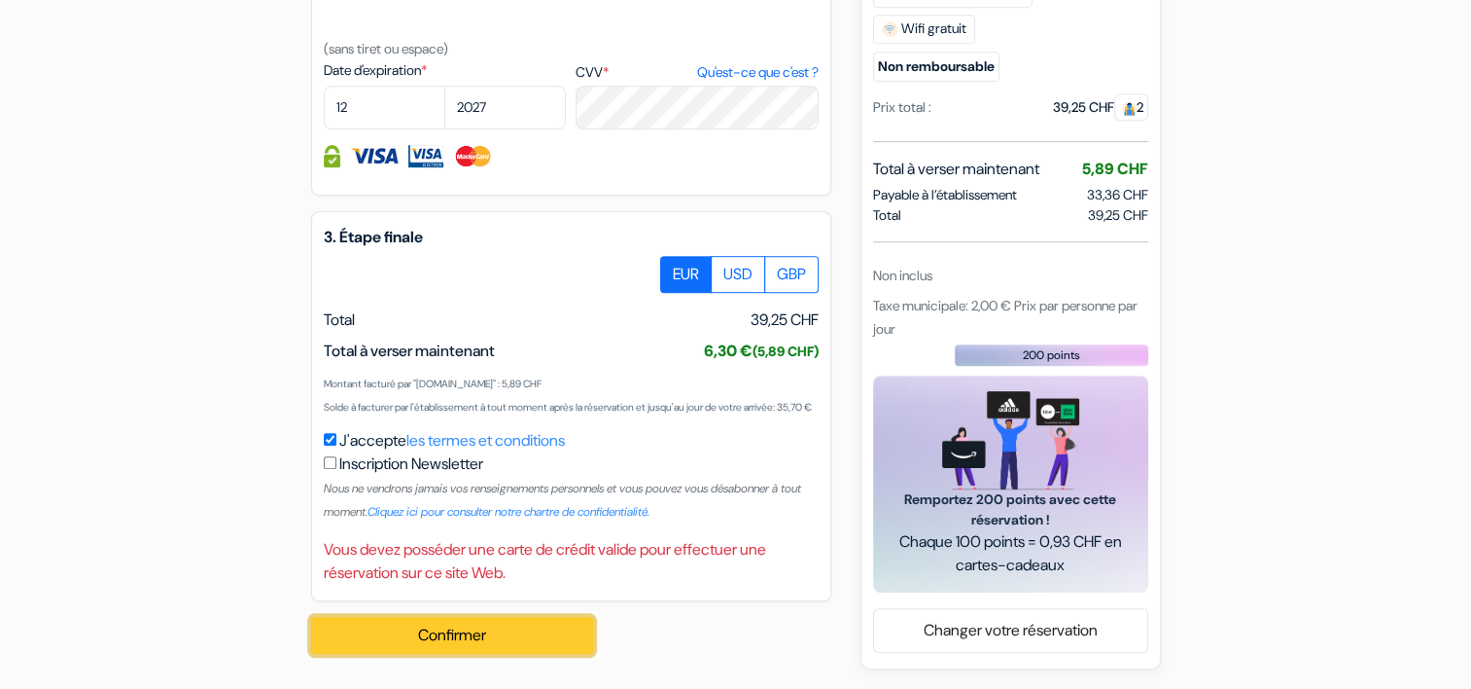
click at [473, 635] on button "Confirmer Loading..." at bounding box center [452, 635] width 282 height 37
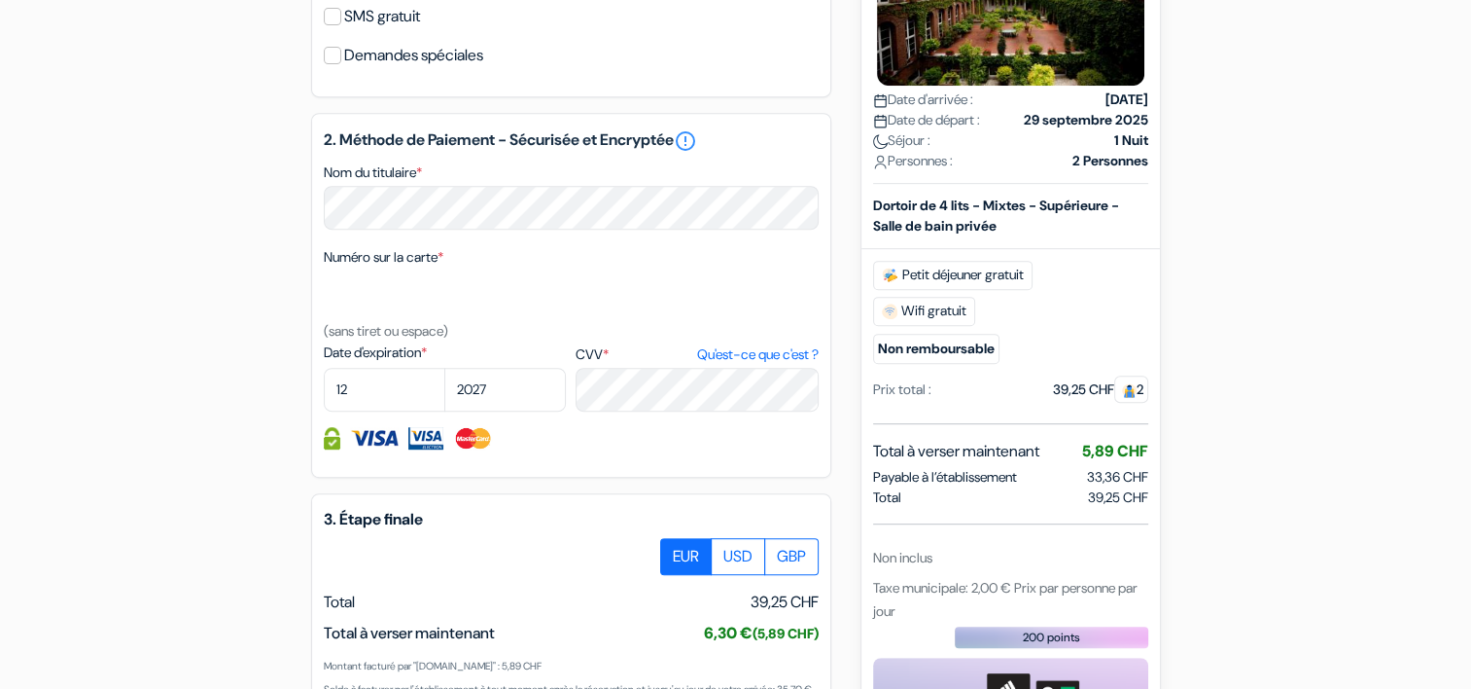
scroll to position [840, 0]
click at [377, 450] on img at bounding box center [374, 439] width 49 height 22
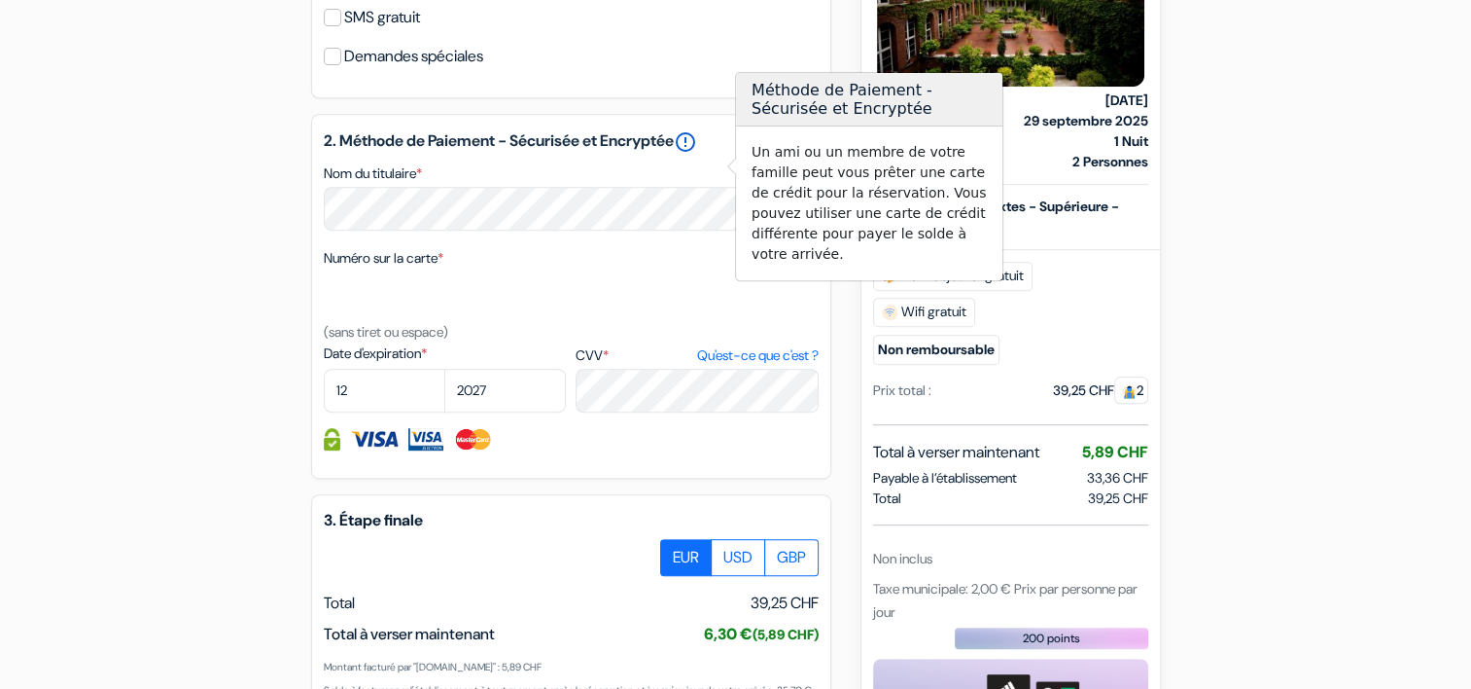
click at [697, 154] on link "error_outline" at bounding box center [685, 141] width 23 height 23
click at [241, 265] on div "add_box Auberge Generation [GEOGRAPHIC_DATA] [STREET_ADDRESS][PERSON_NAME] Déta…" at bounding box center [736, 144] width 1284 height 1615
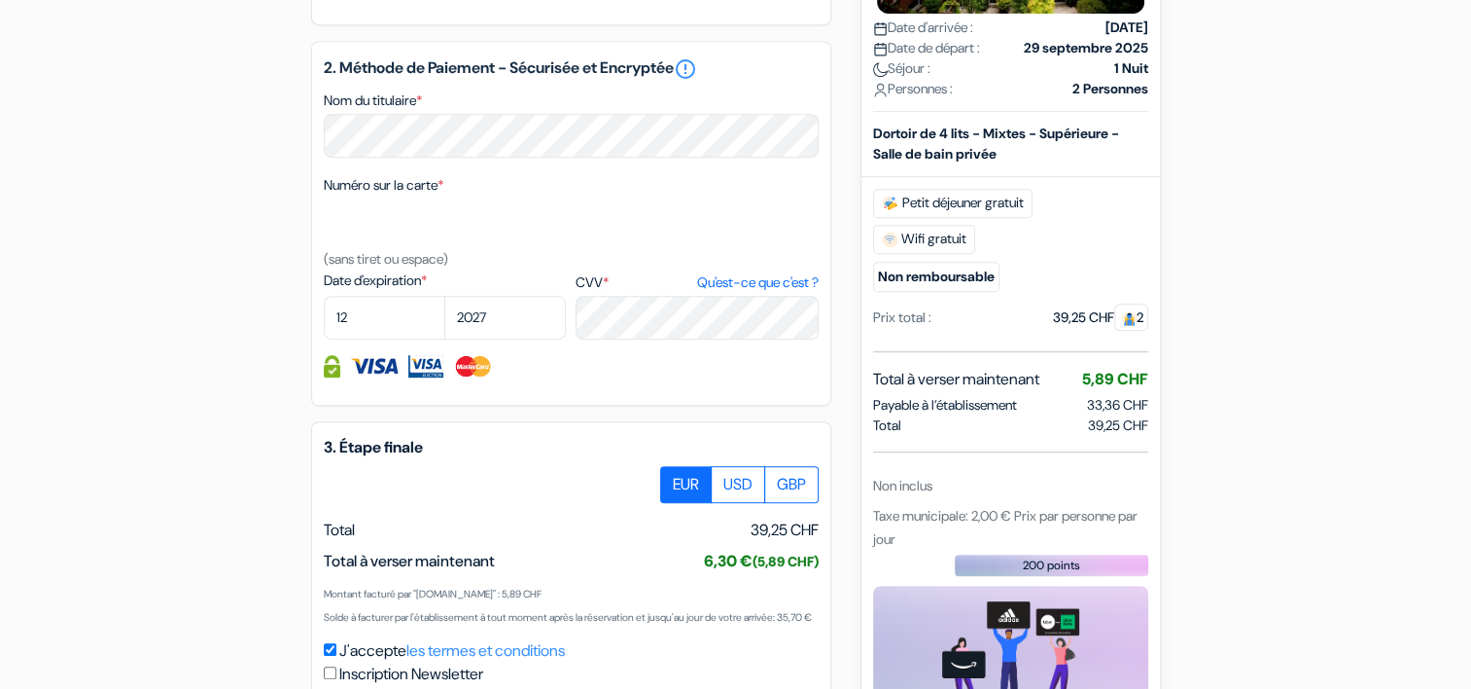
scroll to position [914, 0]
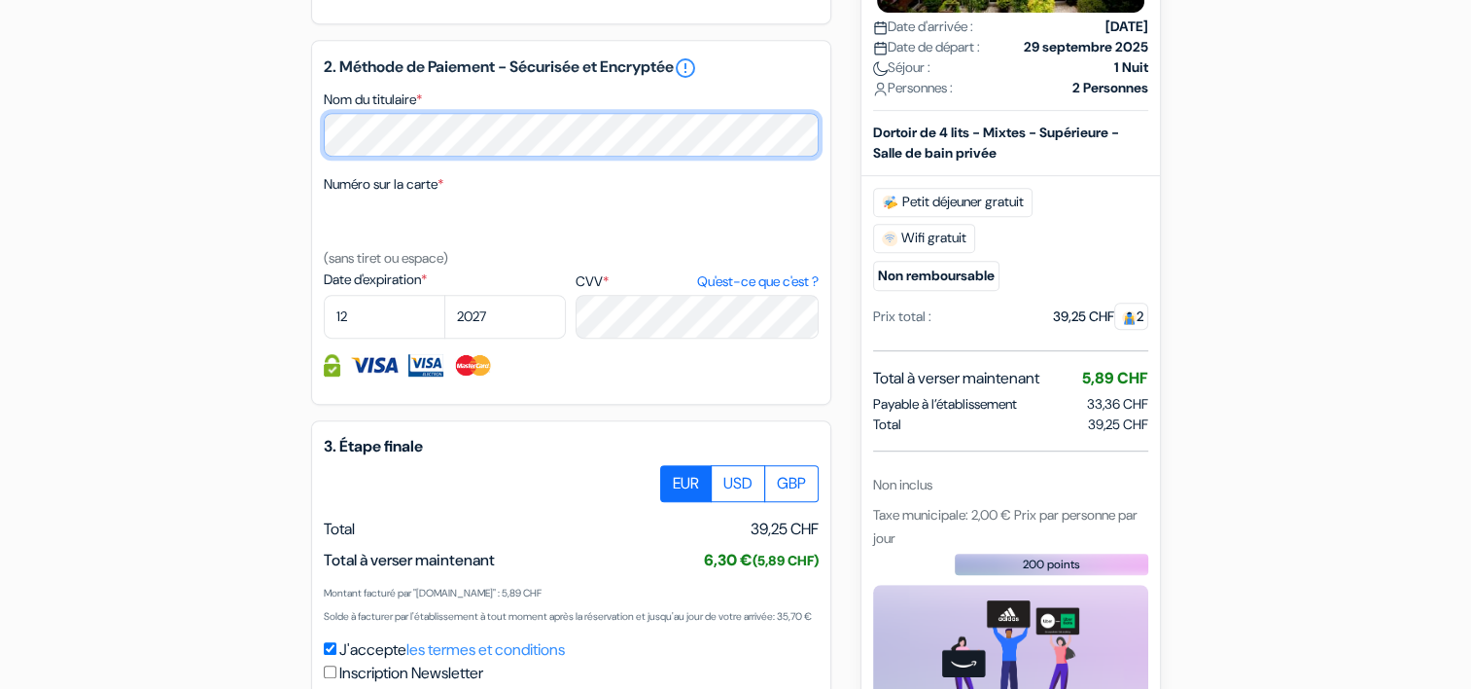
click at [235, 156] on div "add_box Auberge Generation [GEOGRAPHIC_DATA] [STREET_ADDRESS][PERSON_NAME] Déta…" at bounding box center [736, 70] width 1284 height 1615
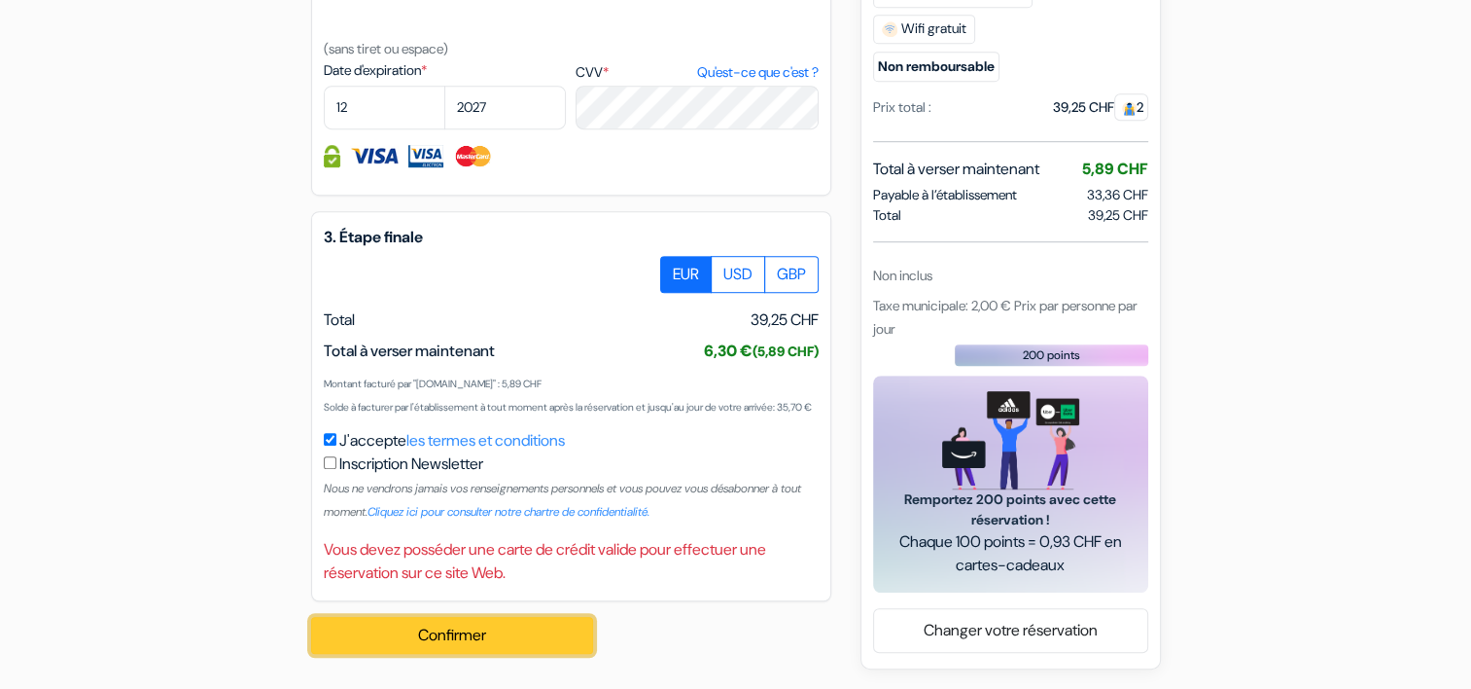
click at [475, 622] on button "Confirmer Loading..." at bounding box center [452, 635] width 282 height 37
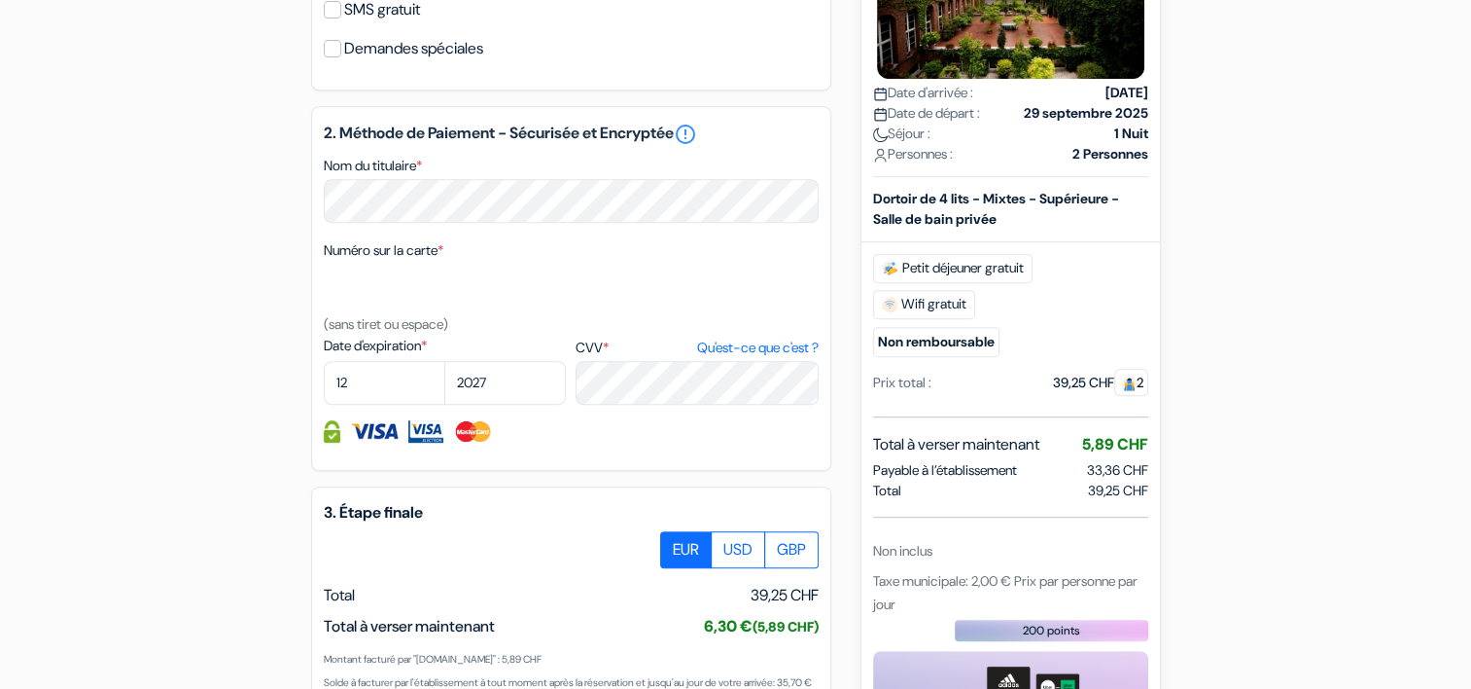
scroll to position [844, 0]
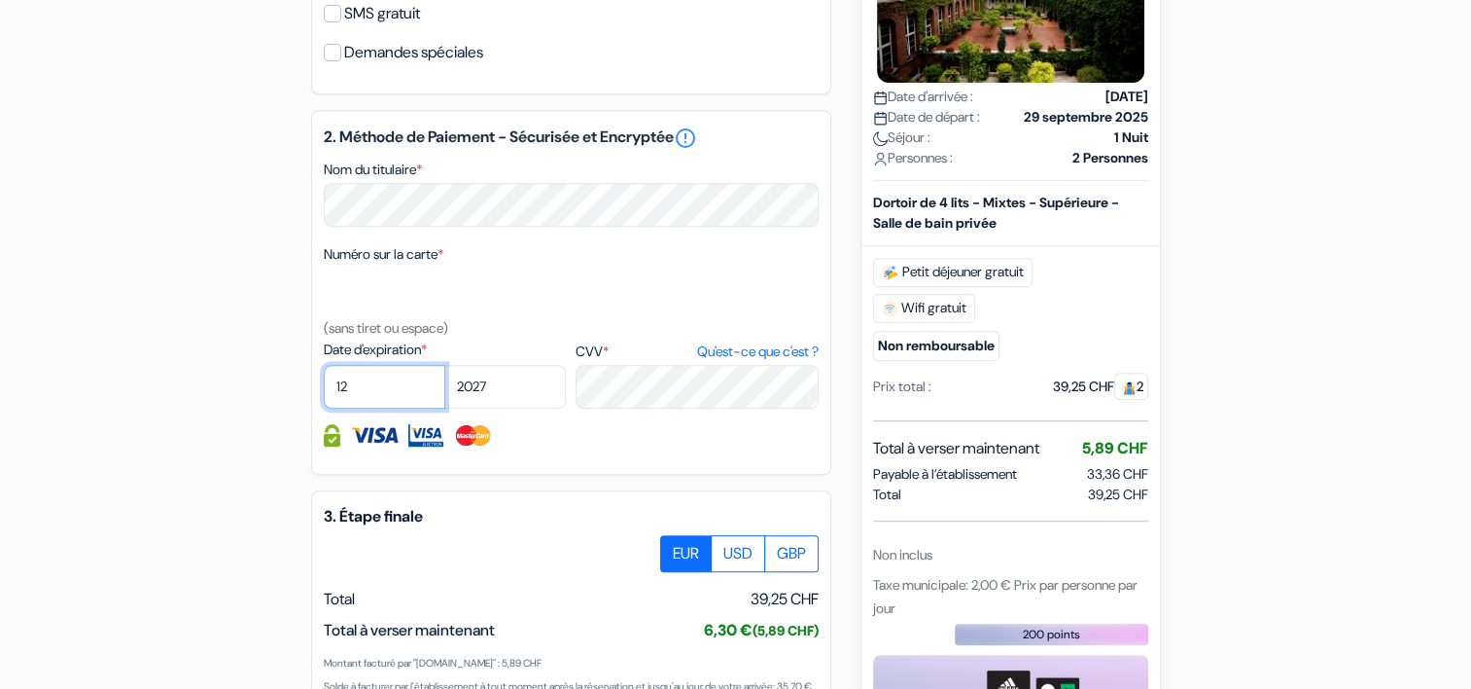
drag, startPoint x: 379, startPoint y: 406, endPoint x: 272, endPoint y: 420, distance: 108.0
click at [272, 420] on div "add_box Auberge Generation [GEOGRAPHIC_DATA] [STREET_ADDRESS][PERSON_NAME] Déta…" at bounding box center [736, 140] width 1284 height 1615
click at [106, 350] on div "add_box Auberge Generation [GEOGRAPHIC_DATA] [STREET_ADDRESS][PERSON_NAME] Déta…" at bounding box center [736, 140] width 1284 height 1615
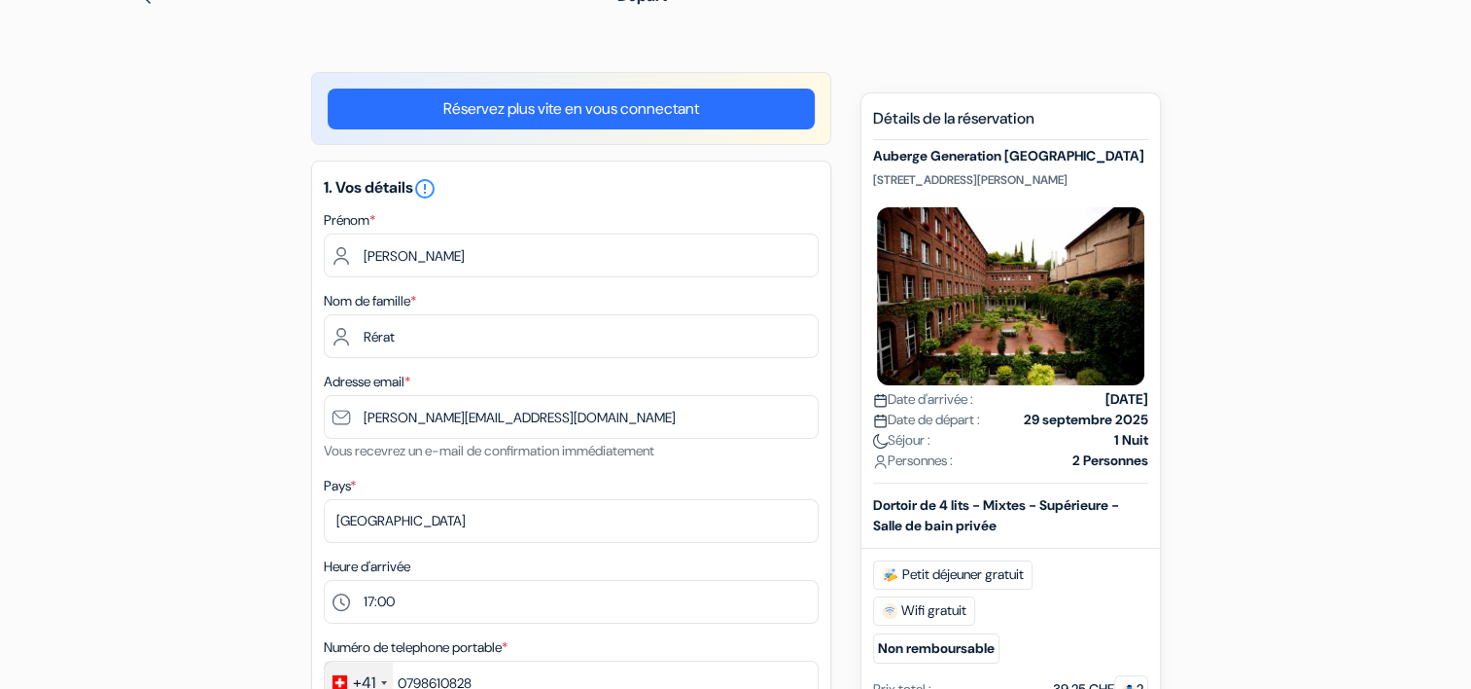
scroll to position [109, 0]
